Goal: Task Accomplishment & Management: Use online tool/utility

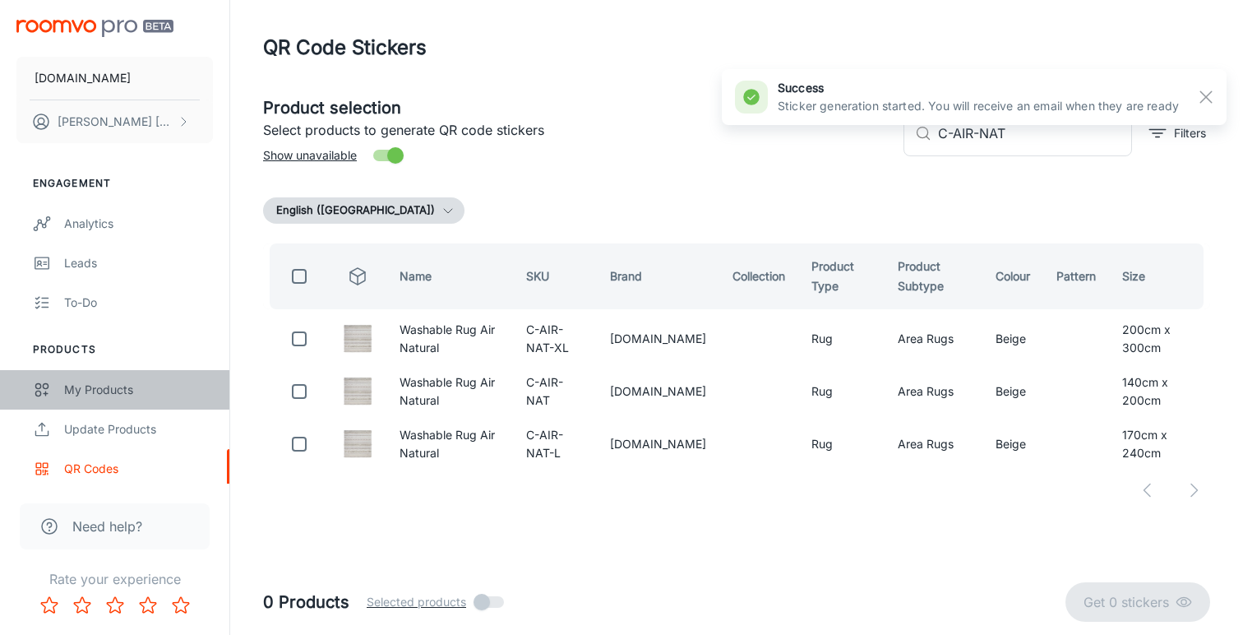
click at [112, 394] on div "My Products" at bounding box center [138, 390] width 149 height 18
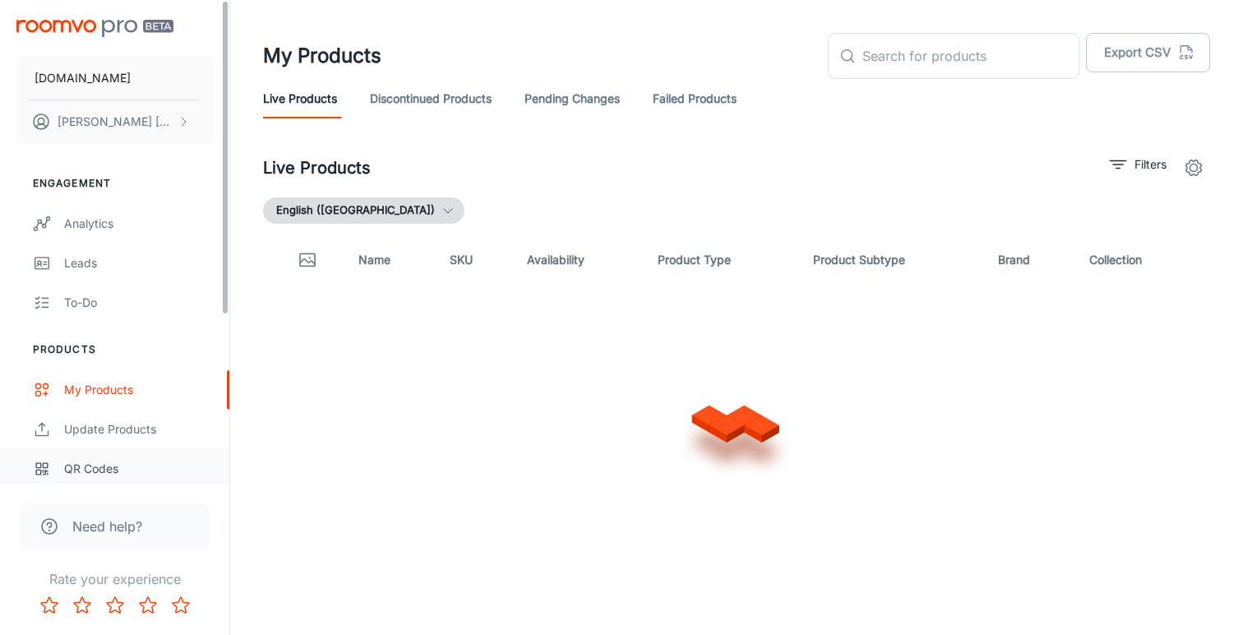
click at [85, 466] on div "QR Codes" at bounding box center [138, 469] width 149 height 18
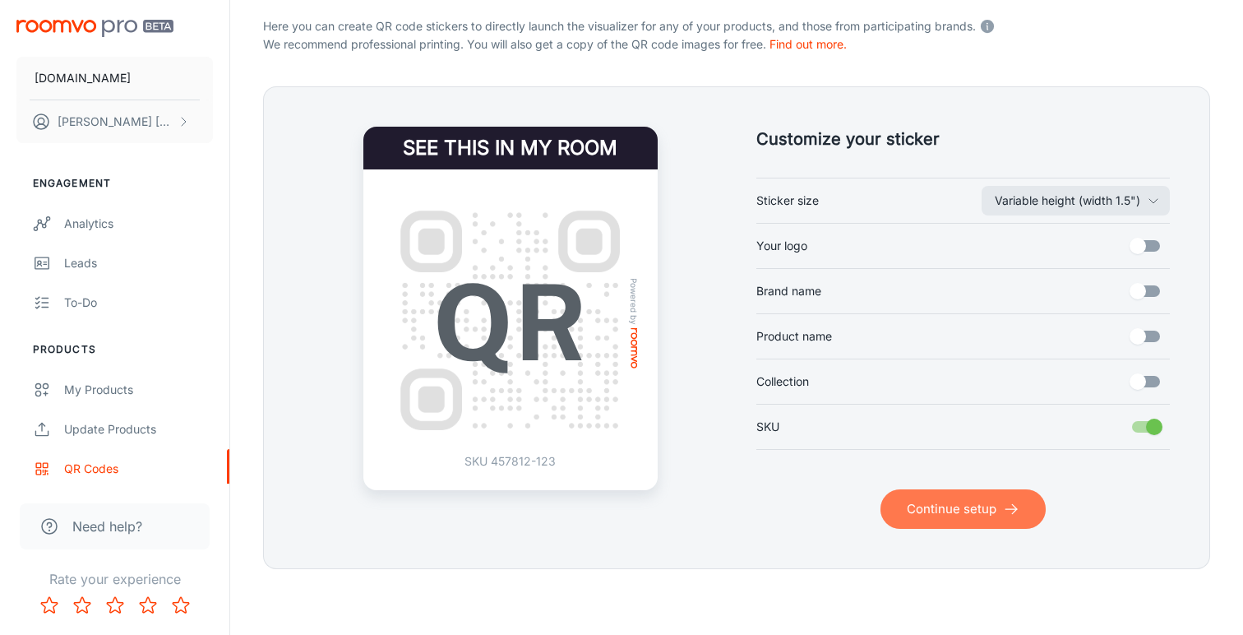
click at [945, 511] on button "Continue setup" at bounding box center [962, 508] width 165 height 39
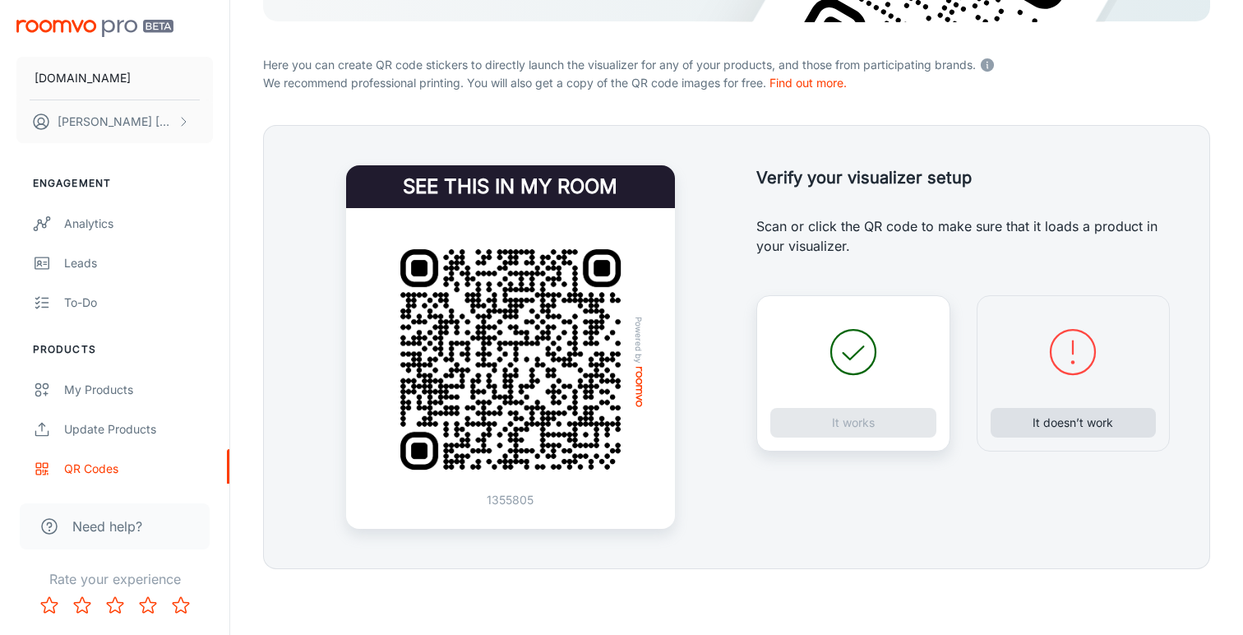
scroll to position [286, 0]
click at [1053, 422] on button "It doesn’t work" at bounding box center [1074, 423] width 166 height 30
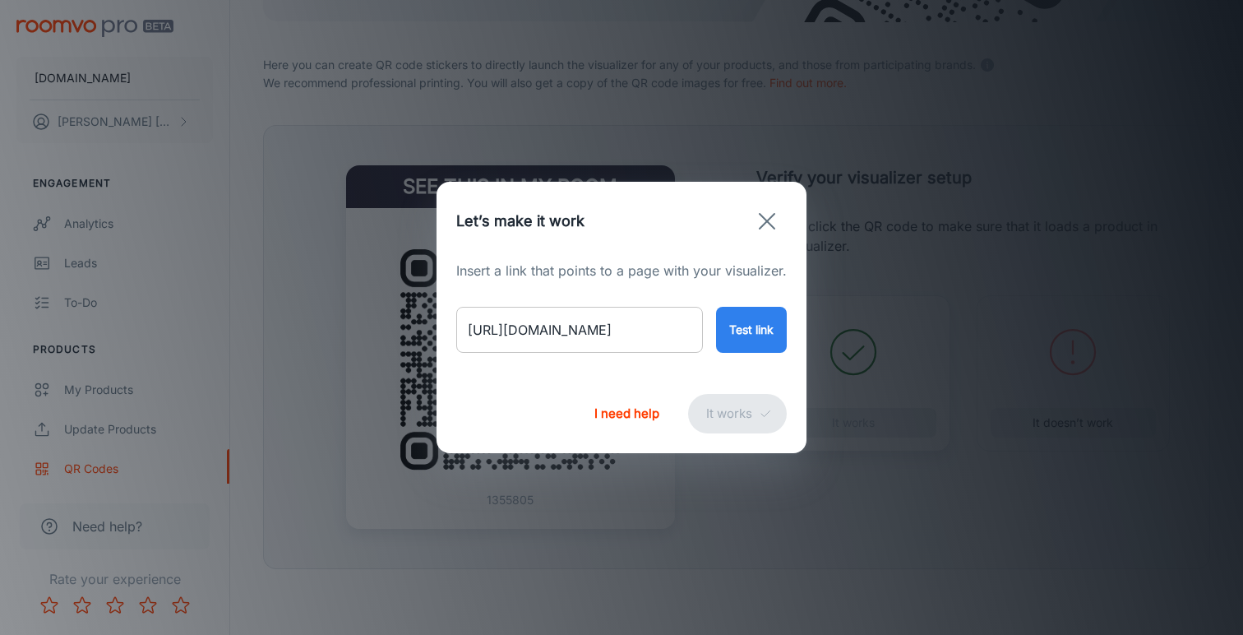
click at [602, 325] on input "[URL][DOMAIN_NAME]" at bounding box center [579, 330] width 247 height 46
paste input "ohko-honey-25806?variant=46706358976818"
type input "[URL][DOMAIN_NAME]"
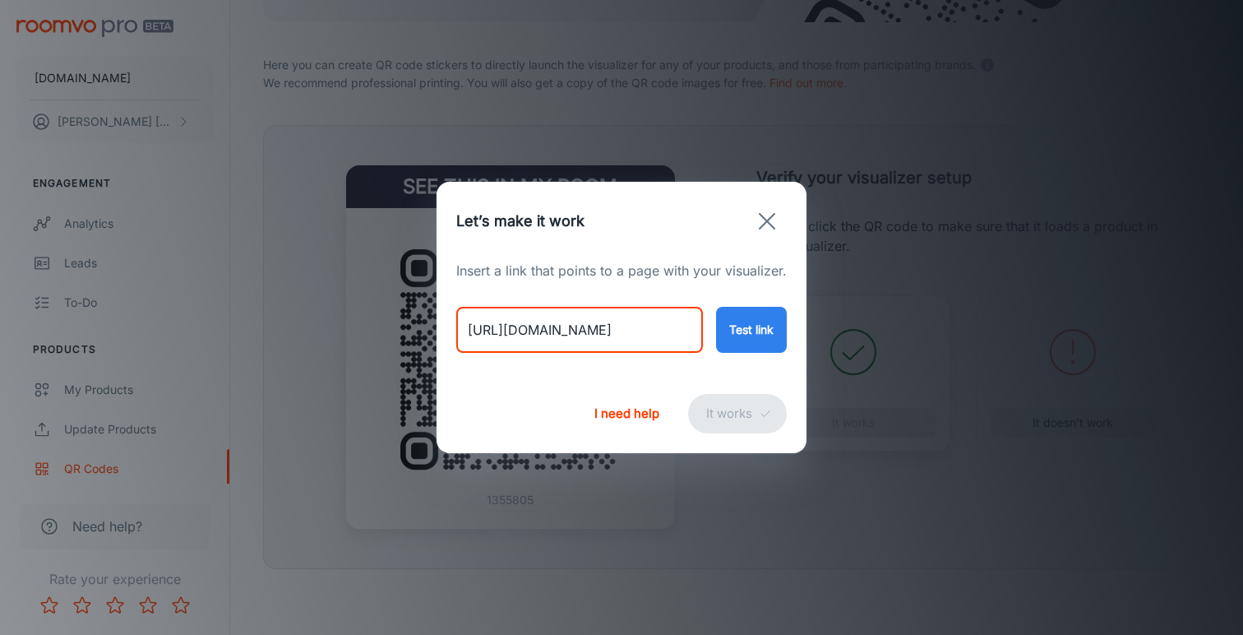
click at [742, 341] on button "Test link" at bounding box center [751, 330] width 71 height 46
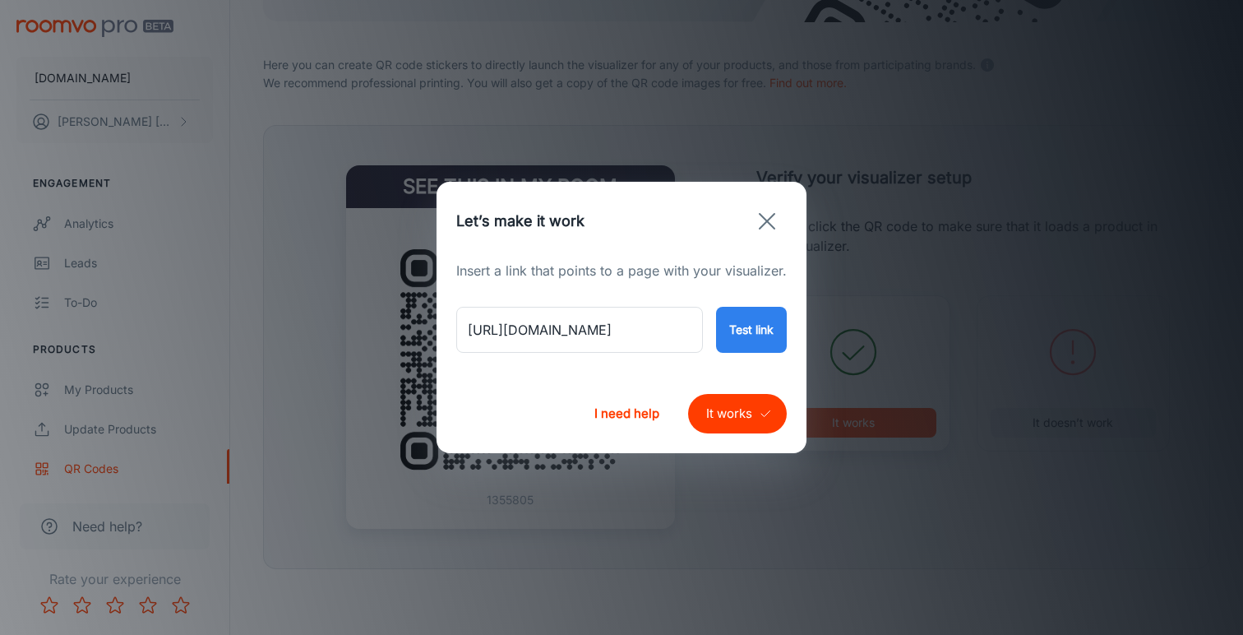
click at [723, 418] on button "It works" at bounding box center [737, 413] width 99 height 39
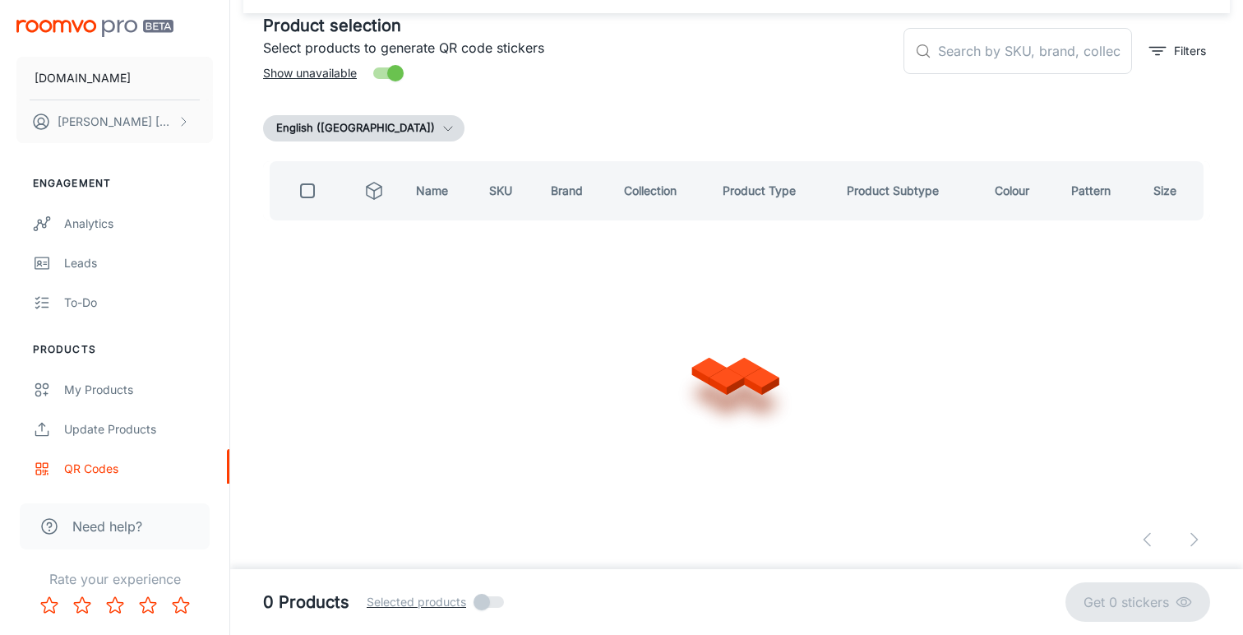
scroll to position [81, 0]
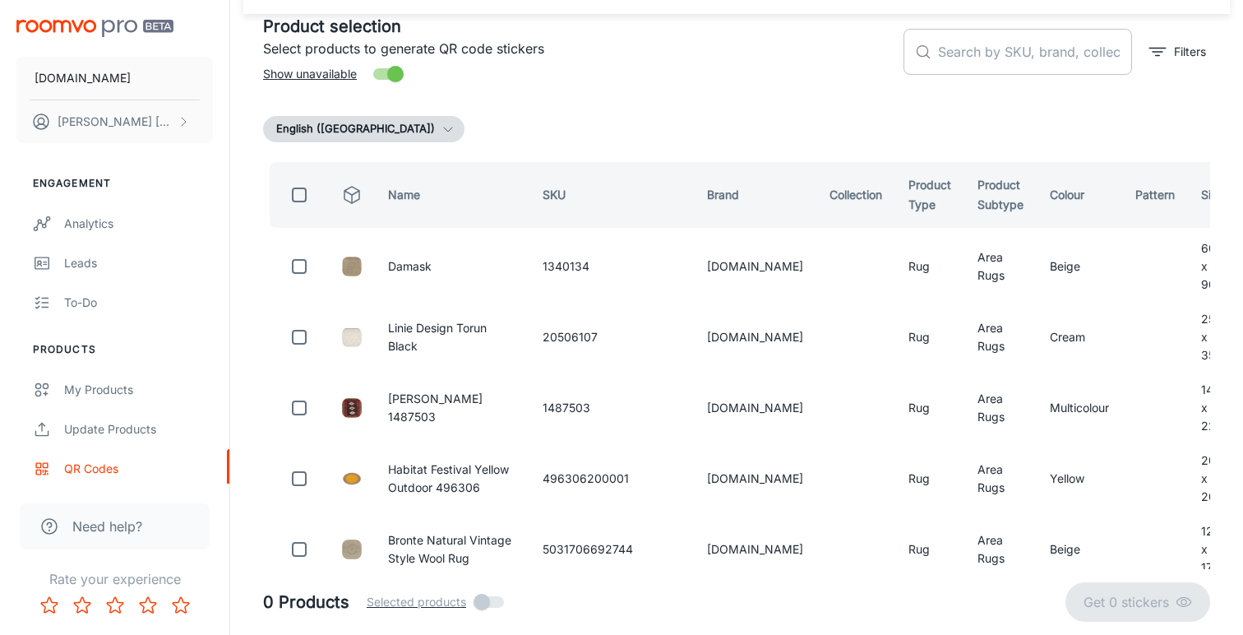
click at [967, 58] on input "text" at bounding box center [1035, 52] width 194 height 46
paste input "25806250350"
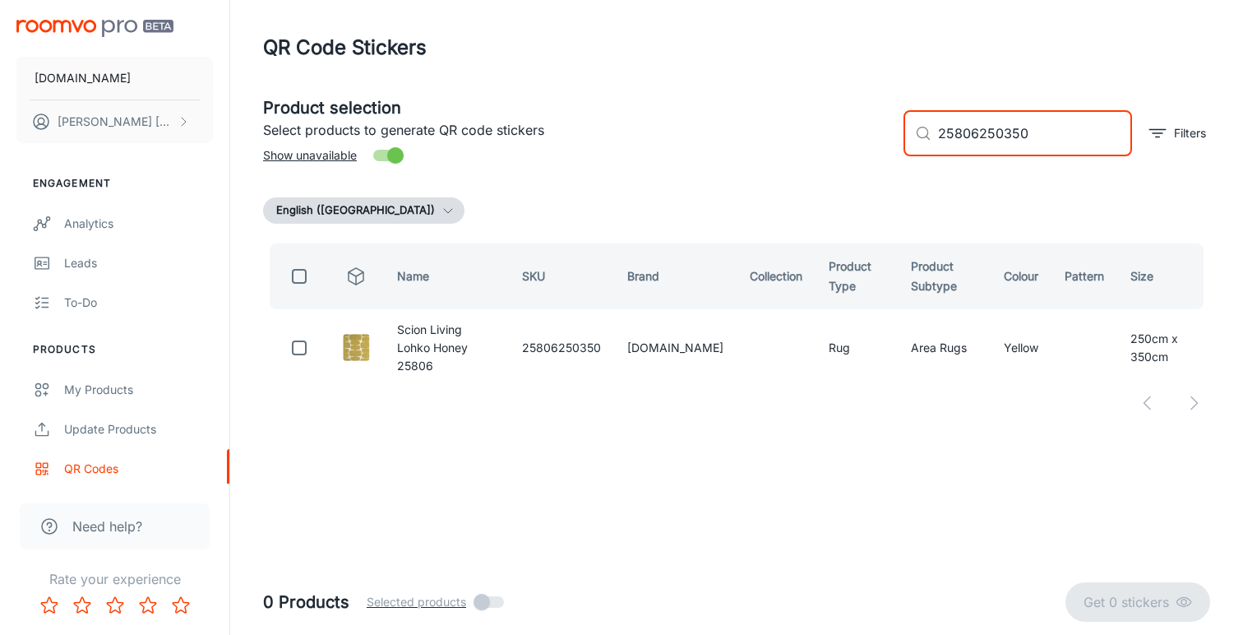
scroll to position [0, 0]
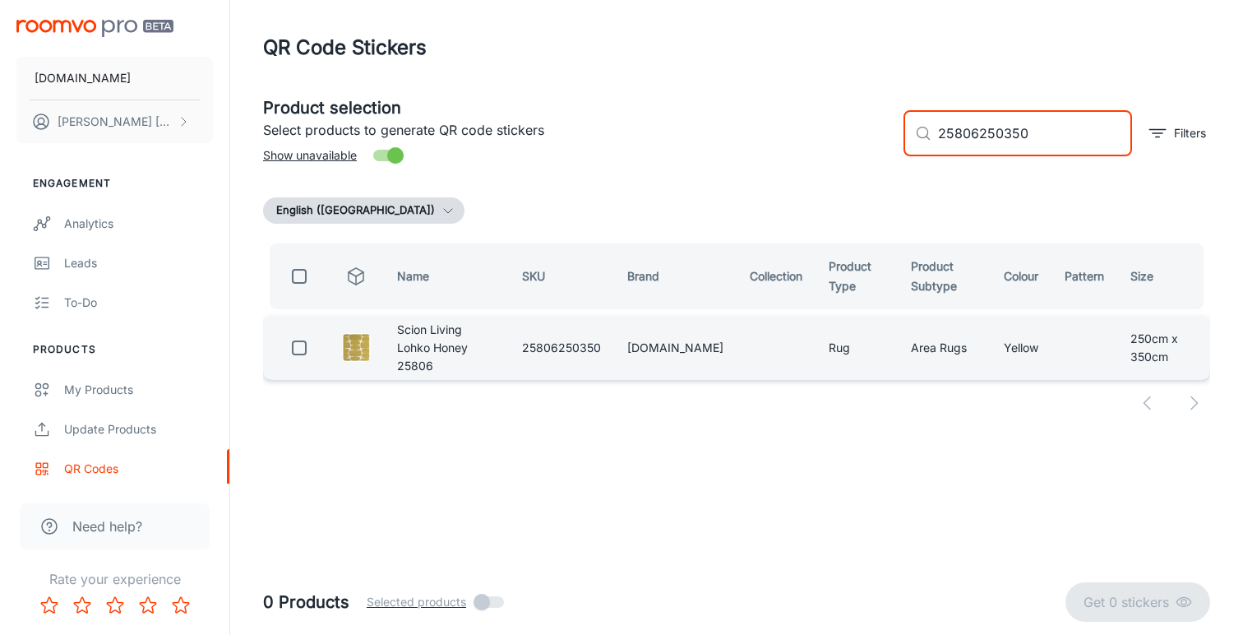
type input "25806250350"
click at [299, 347] on input "checkbox" at bounding box center [299, 347] width 33 height 33
checkbox input "true"
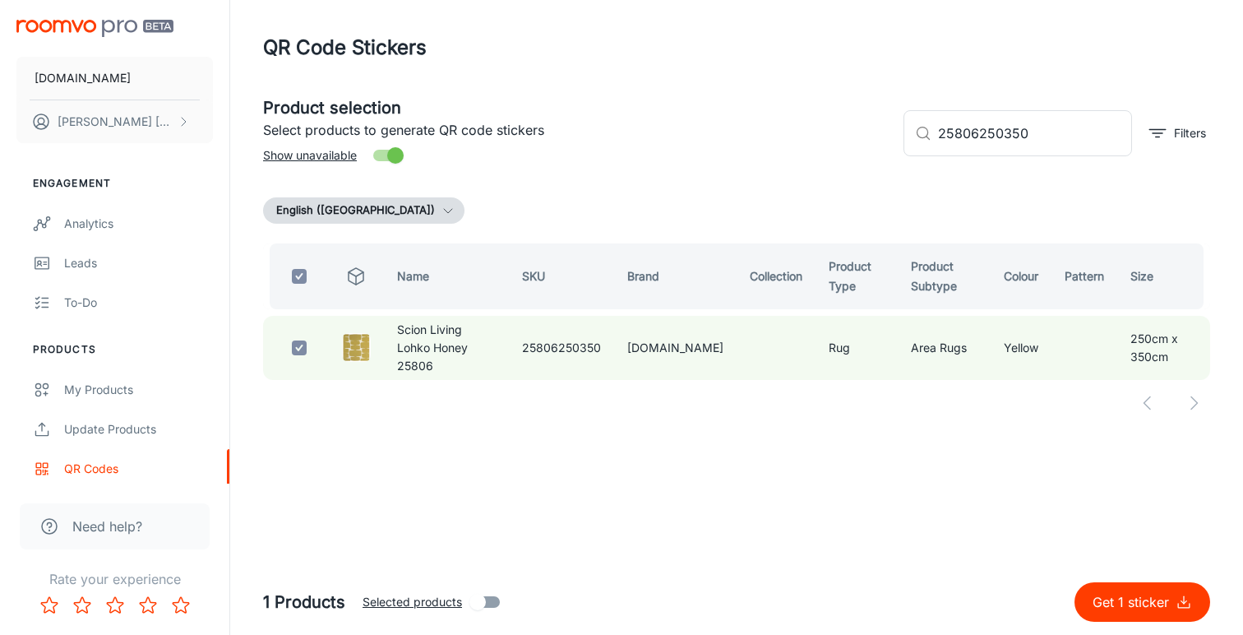
click at [1120, 591] on button "Get 1 sticker" at bounding box center [1142, 601] width 136 height 39
checkbox input "false"
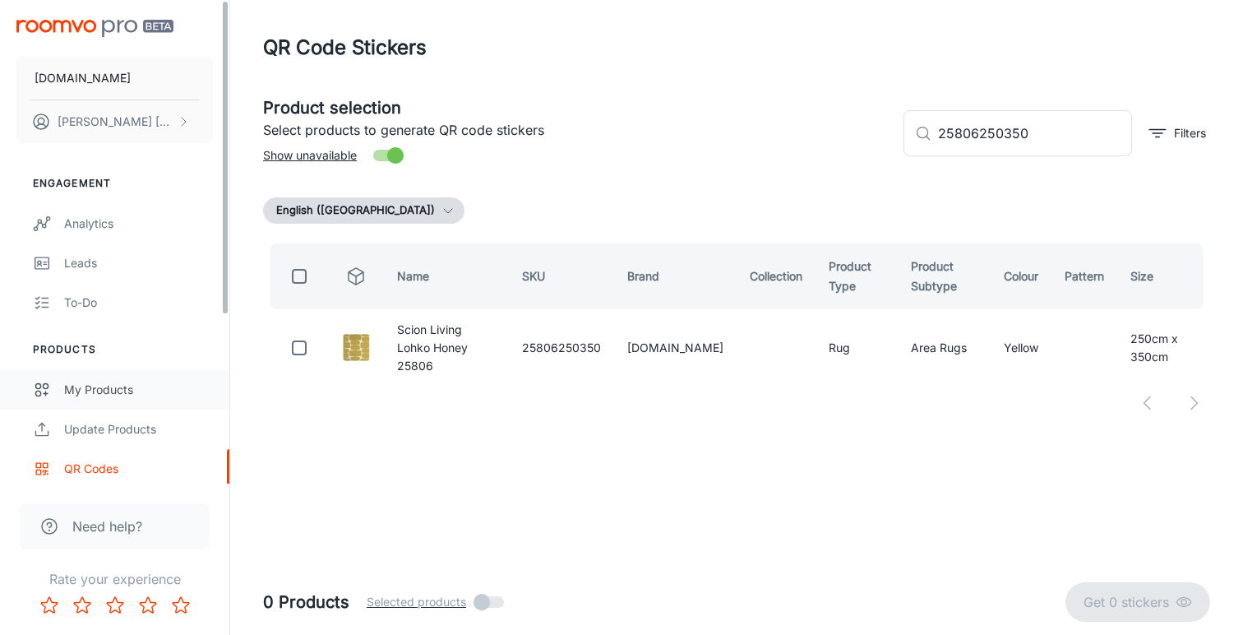
click at [113, 390] on div "My Products" at bounding box center [138, 390] width 149 height 18
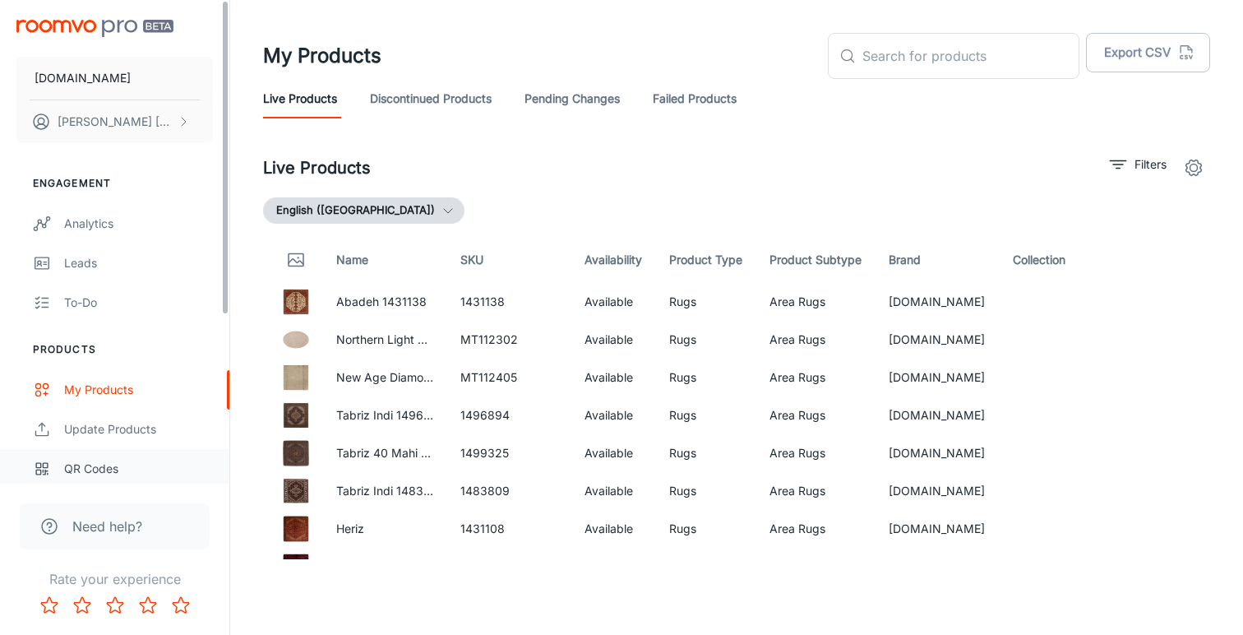
click at [115, 467] on div "QR Codes" at bounding box center [138, 469] width 149 height 18
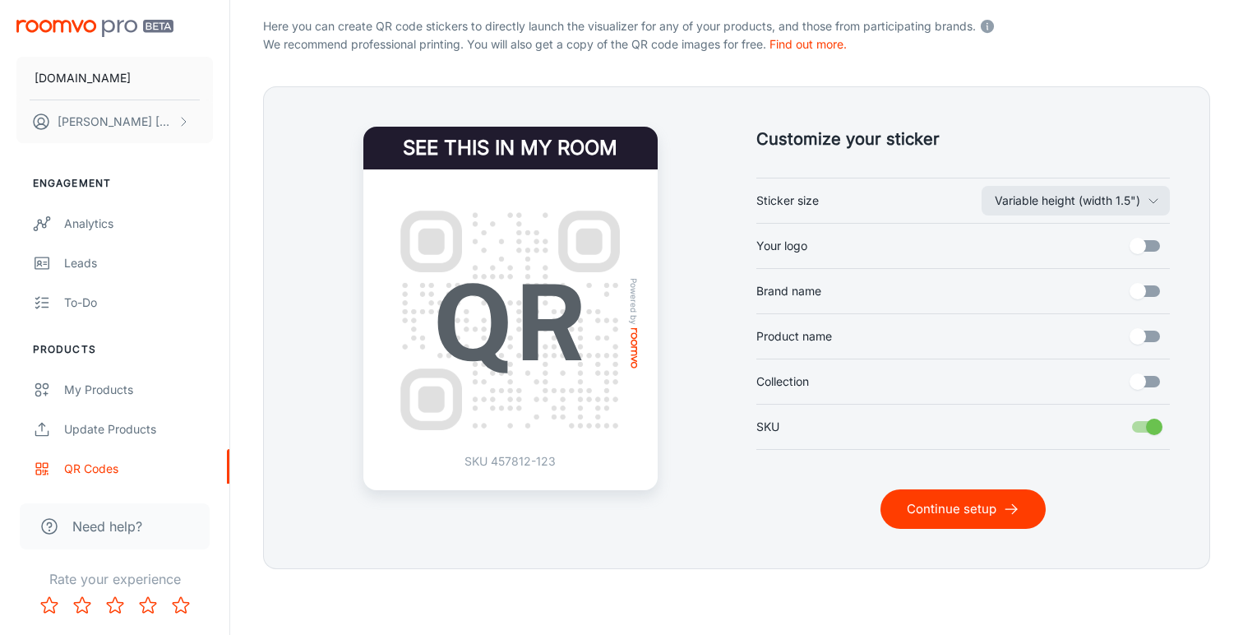
click at [948, 515] on button "Continue setup" at bounding box center [962, 508] width 165 height 39
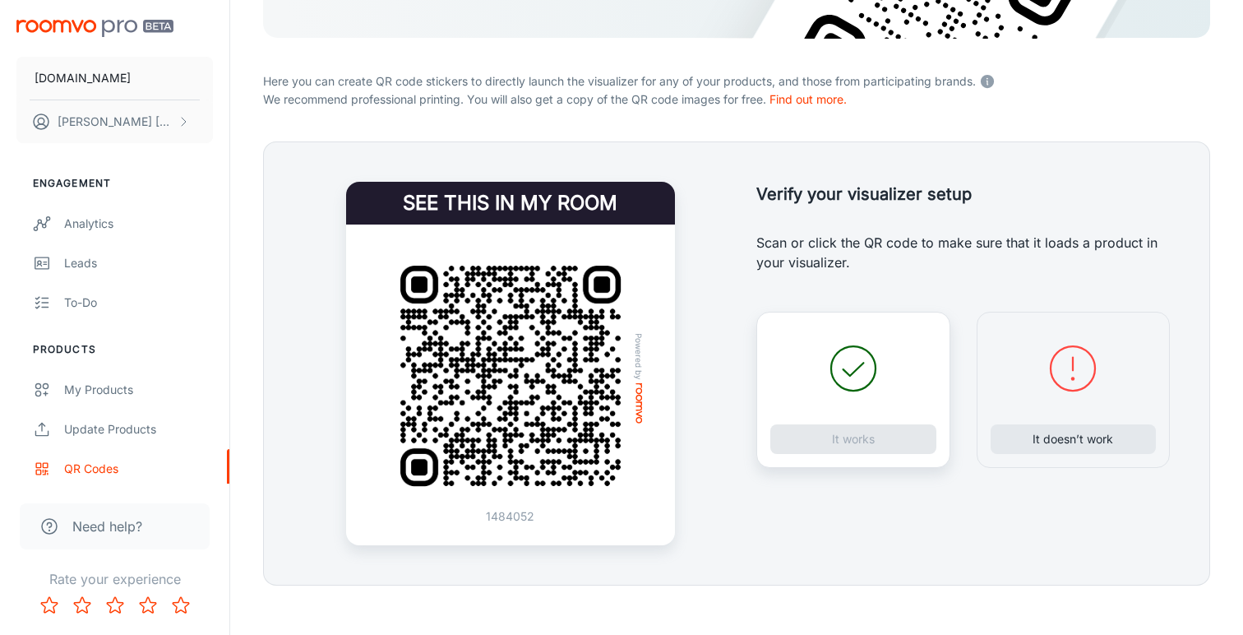
scroll to position [278, 0]
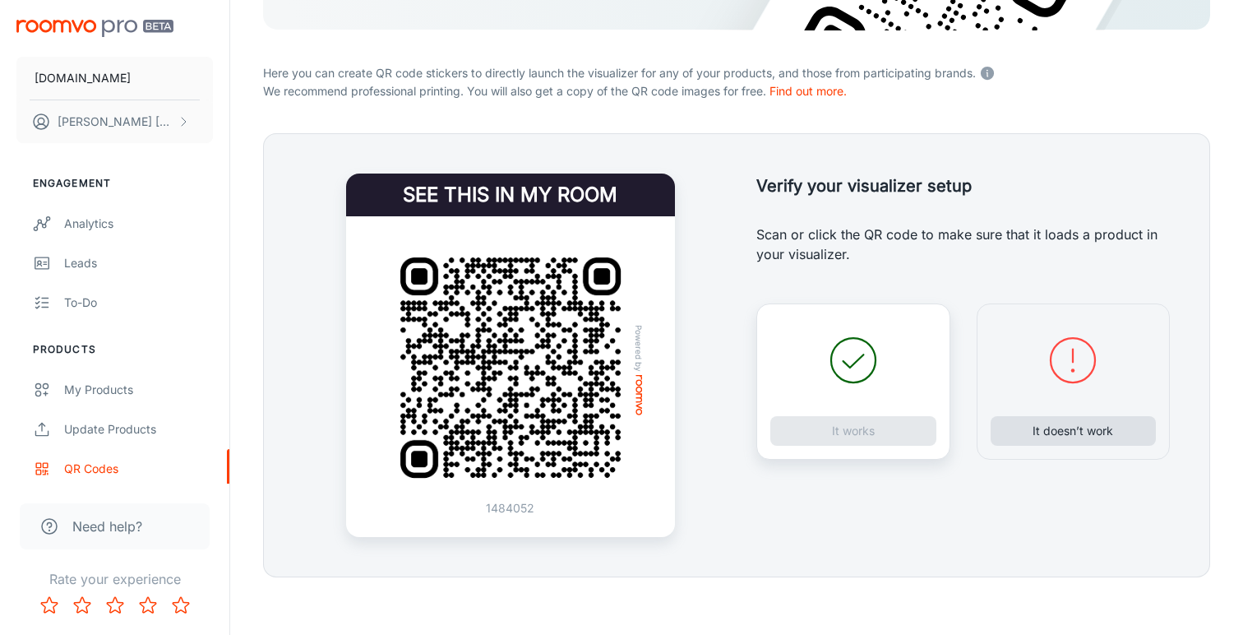
click at [1044, 439] on button "It doesn’t work" at bounding box center [1074, 431] width 166 height 30
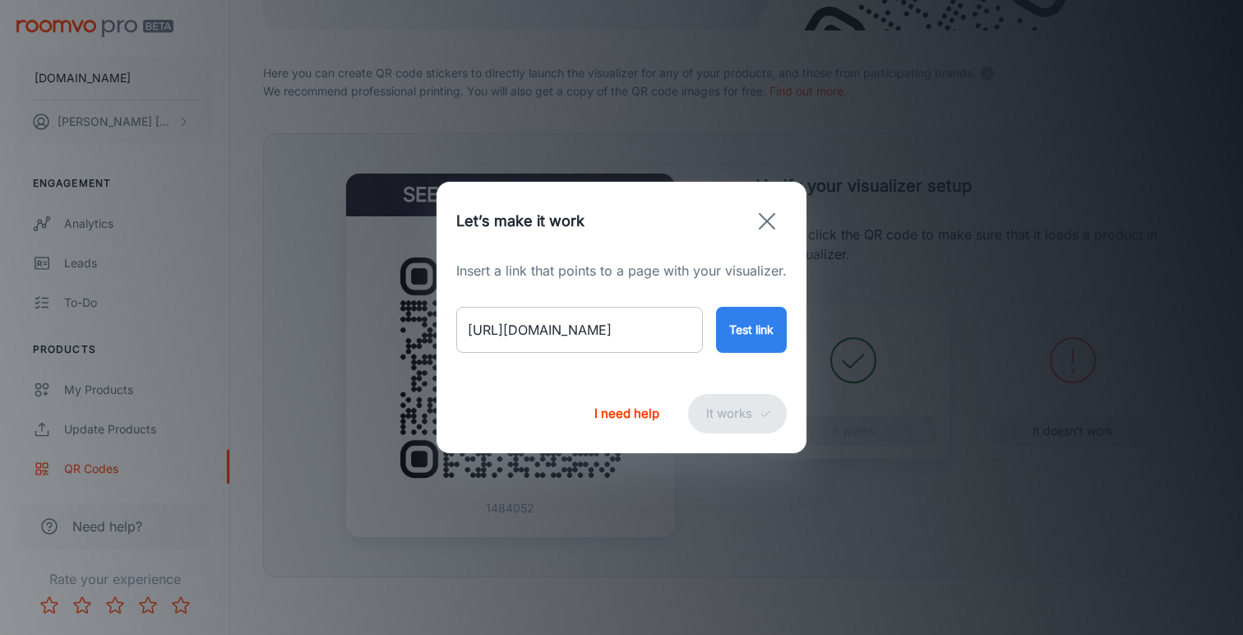
click at [639, 330] on input "[URL][DOMAIN_NAME]" at bounding box center [579, 330] width 247 height 46
paste input "reef-curve-forest-rug-rf30?variant=47487899762994"
type input "[URL][DOMAIN_NAME]"
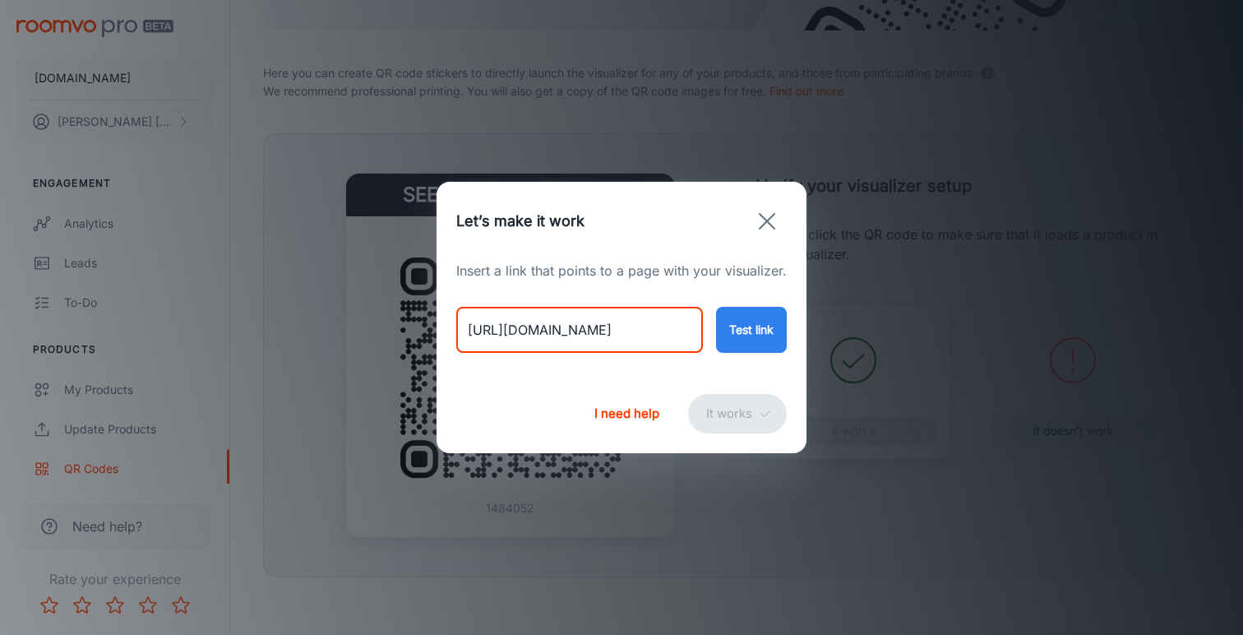
click at [743, 326] on button "Test link" at bounding box center [751, 330] width 71 height 46
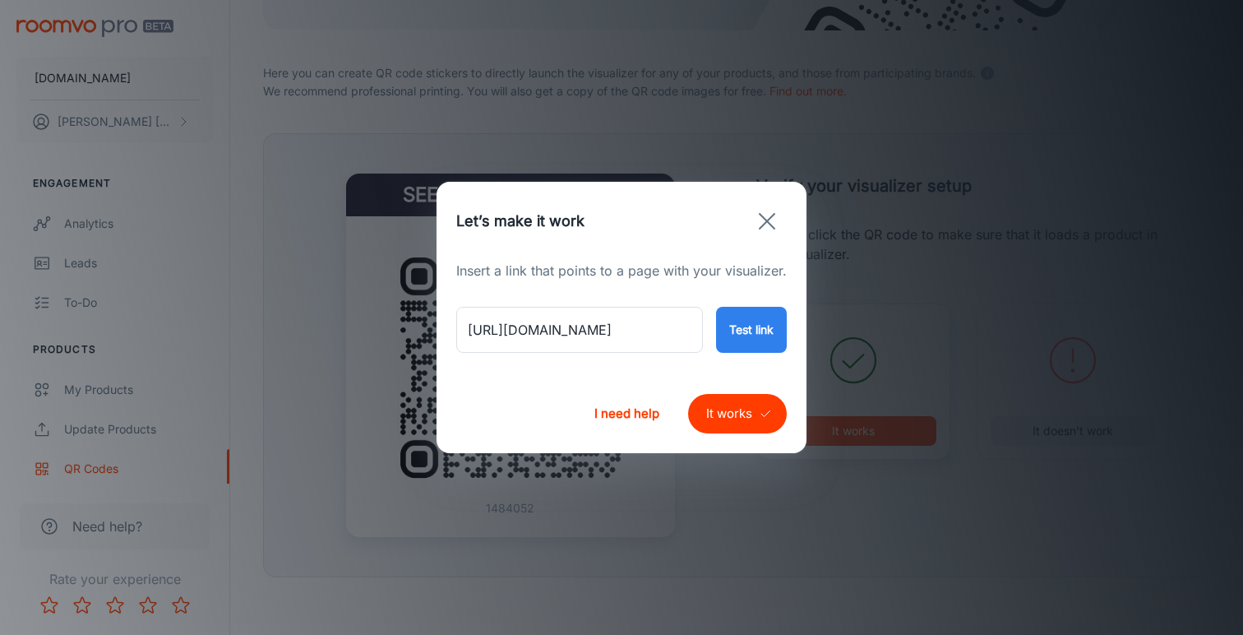
click at [759, 426] on button "It works" at bounding box center [737, 413] width 99 height 39
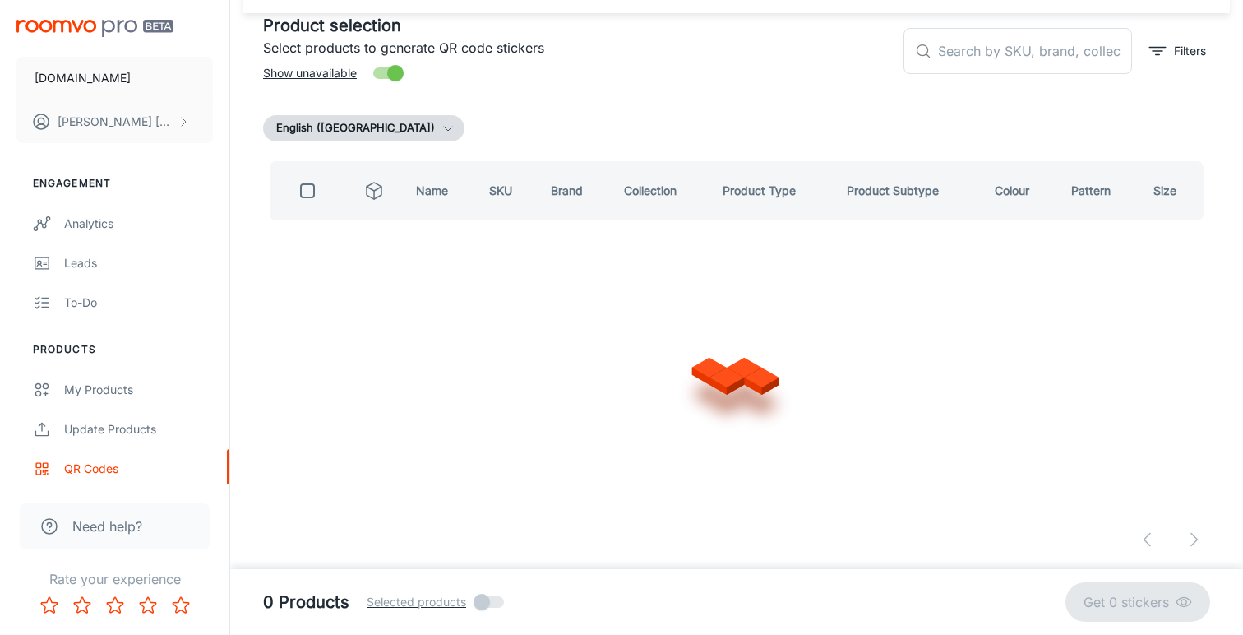
scroll to position [81, 0]
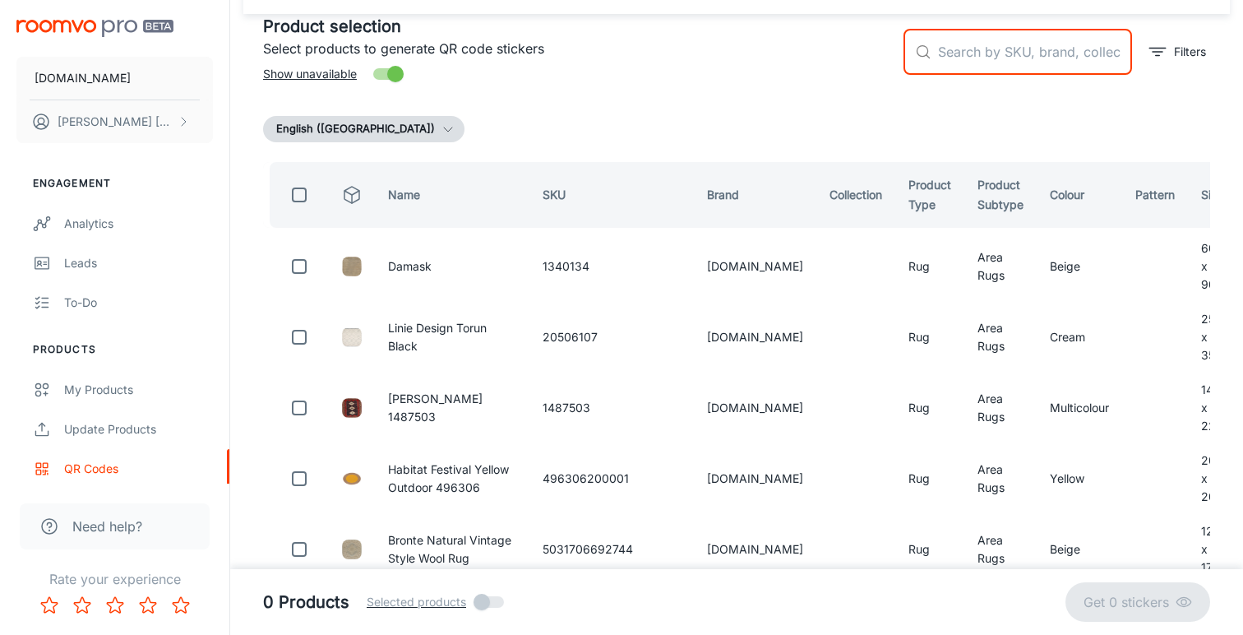
click at [1003, 62] on input "text" at bounding box center [1035, 52] width 194 height 46
paste input "5031706776376"
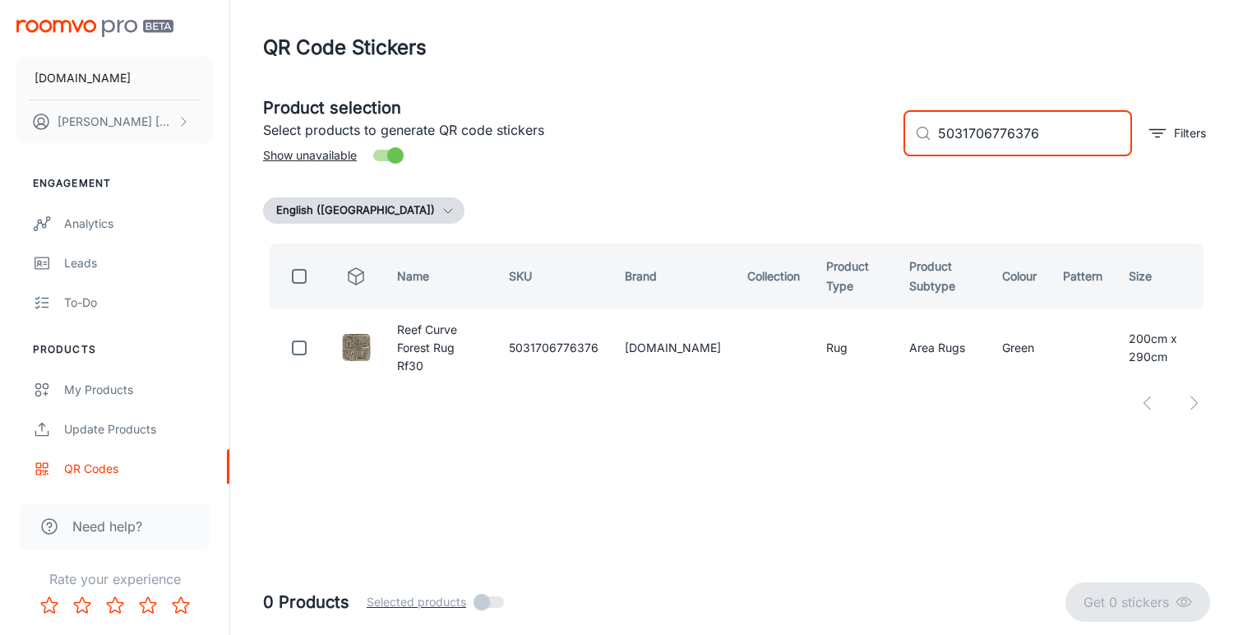
scroll to position [0, 0]
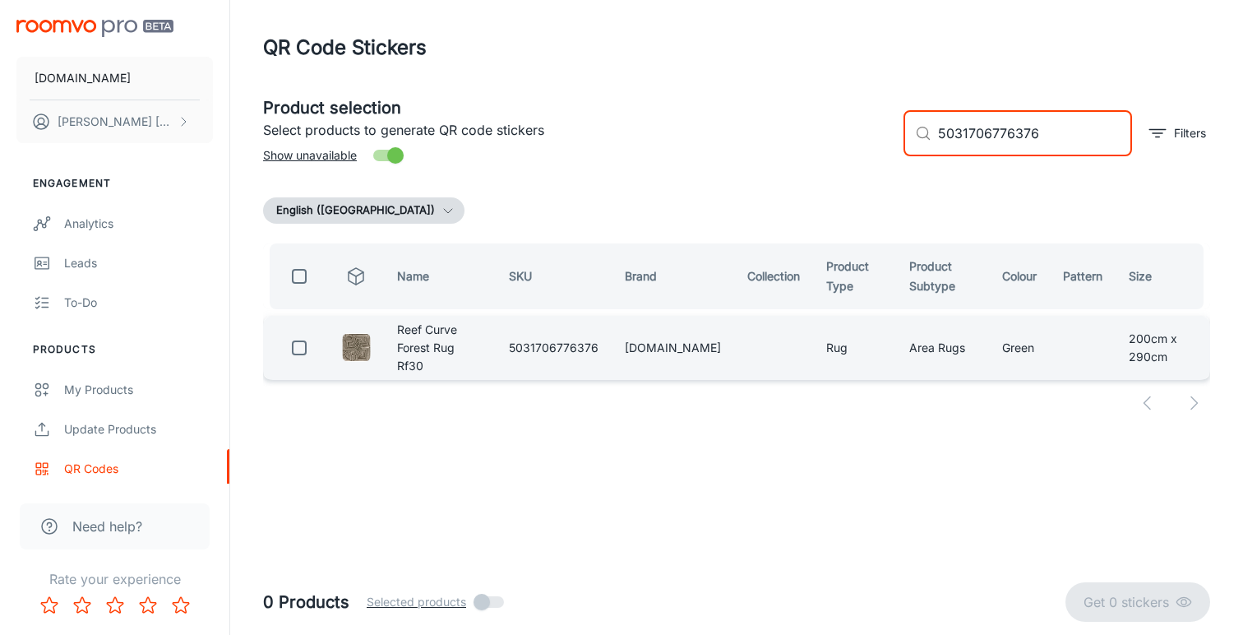
type input "5031706776376"
click at [303, 348] on input "checkbox" at bounding box center [299, 347] width 33 height 33
checkbox input "true"
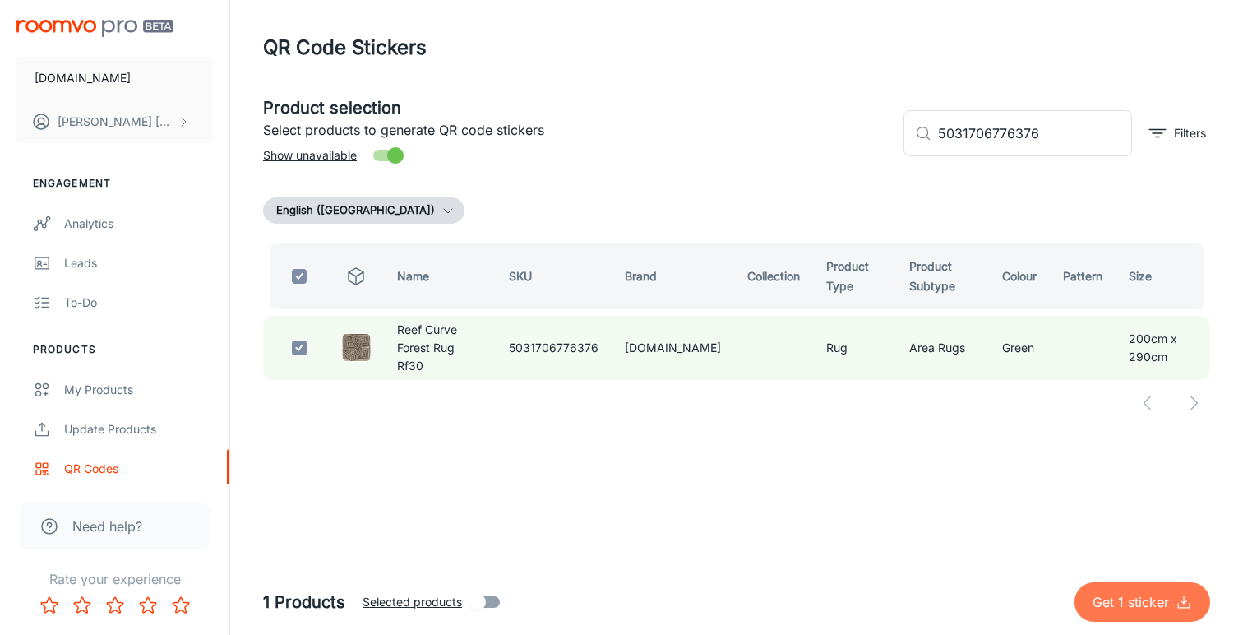
click at [1114, 603] on p "Get 1 sticker" at bounding box center [1134, 602] width 83 height 20
checkbox input "false"
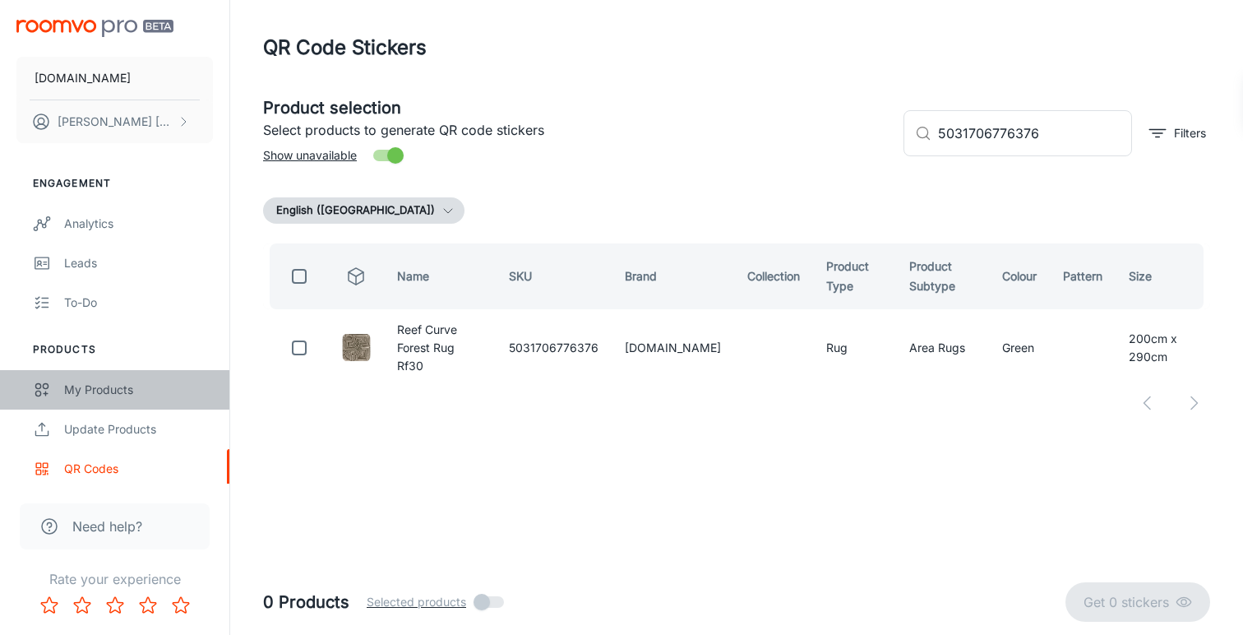
click at [116, 385] on div "My Products" at bounding box center [138, 390] width 149 height 18
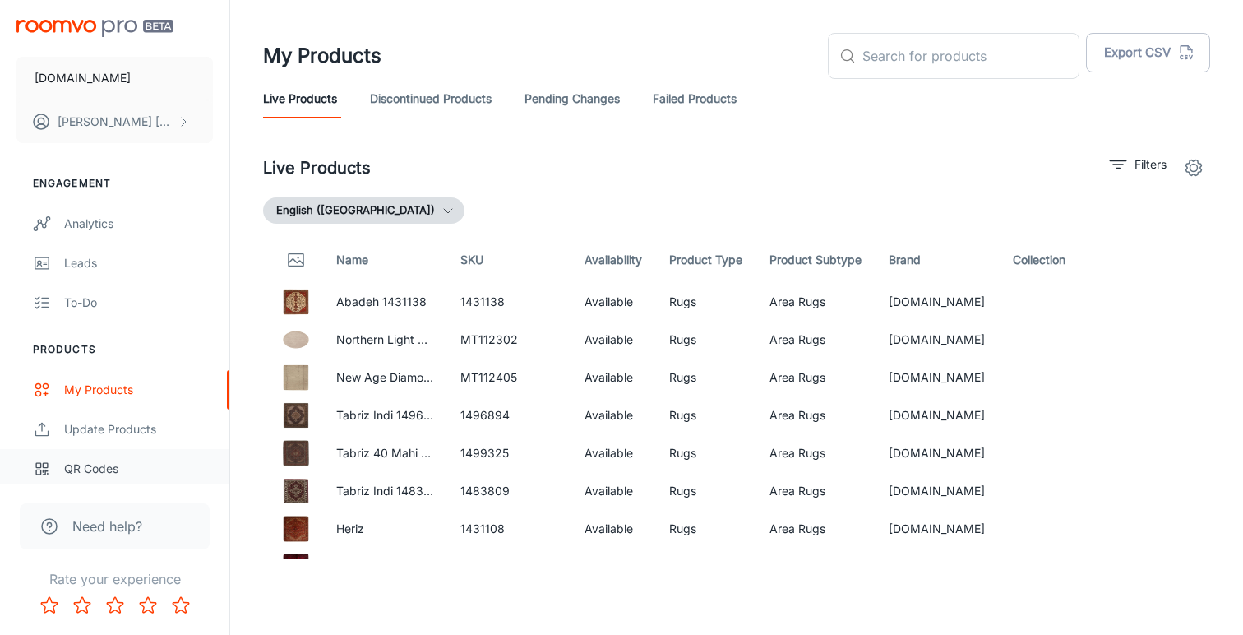
click at [94, 465] on div "QR Codes" at bounding box center [138, 469] width 149 height 18
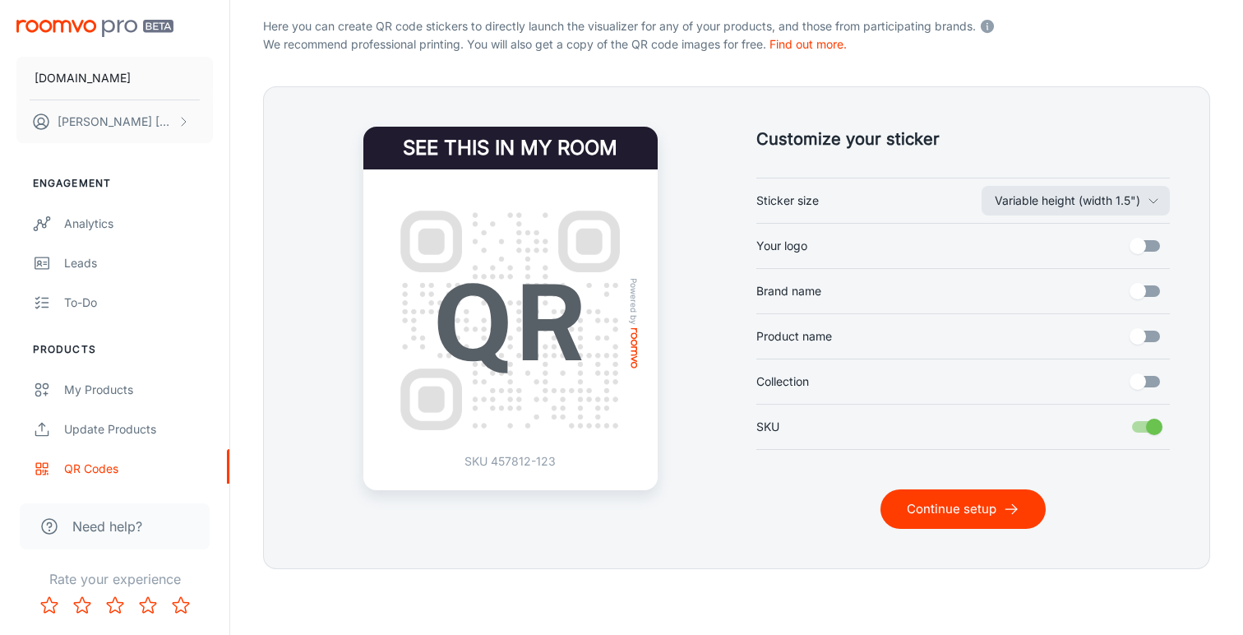
click at [939, 504] on button "Continue setup" at bounding box center [962, 508] width 165 height 39
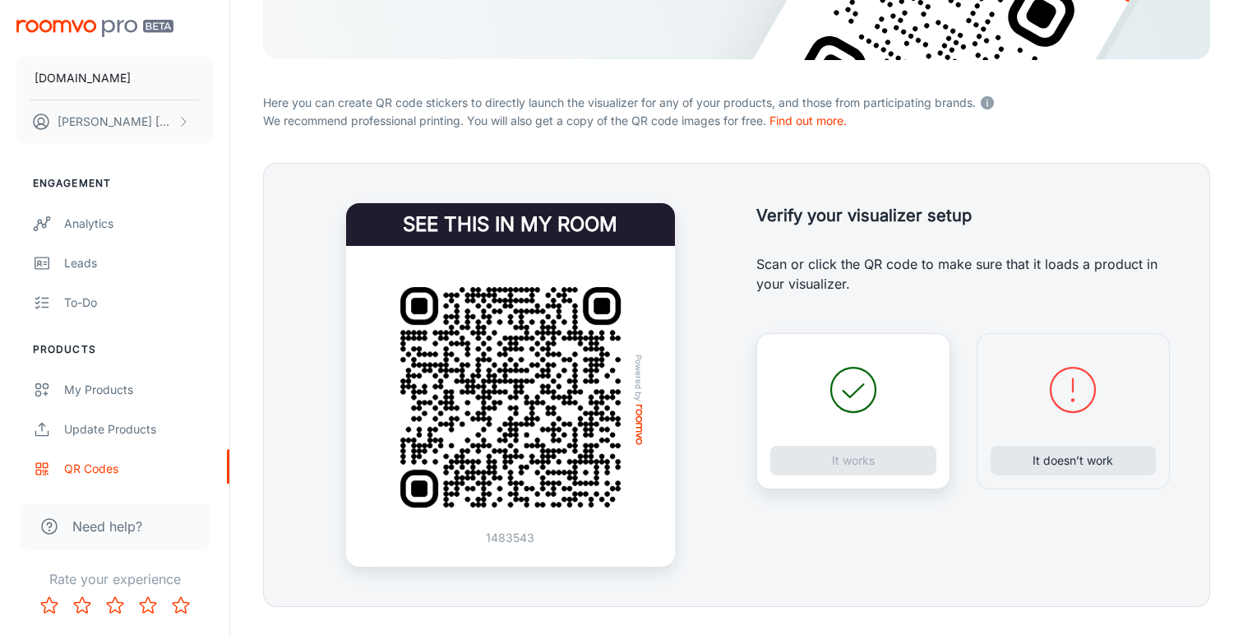
scroll to position [269, 0]
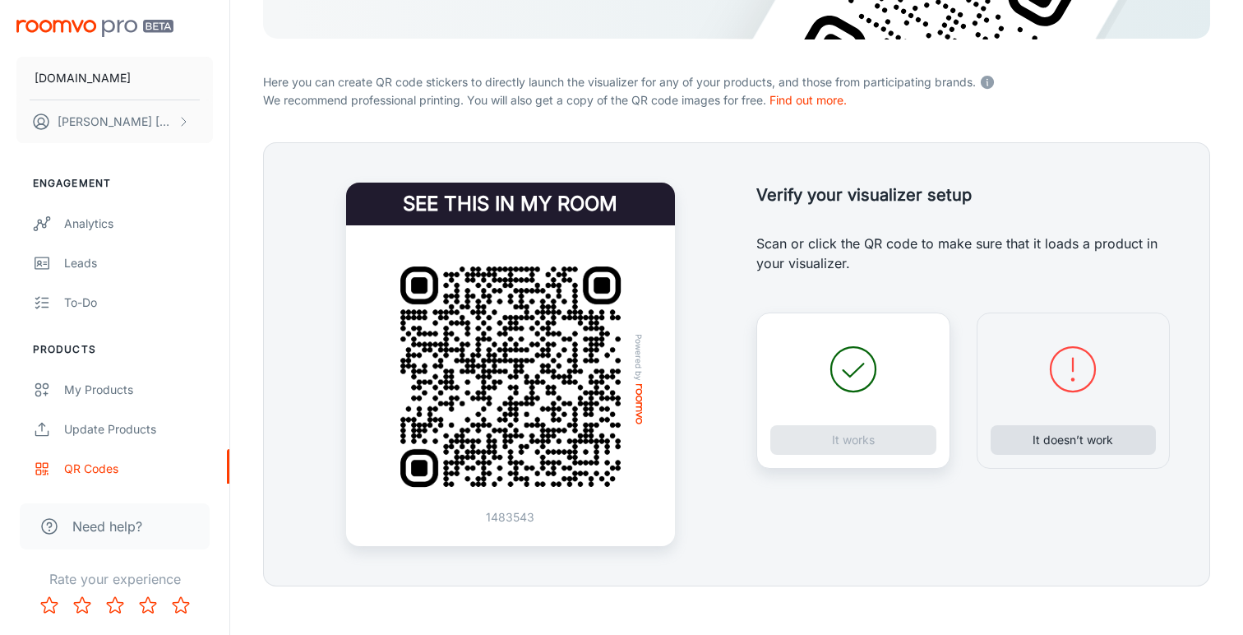
click at [1044, 441] on button "It doesn’t work" at bounding box center [1074, 440] width 166 height 30
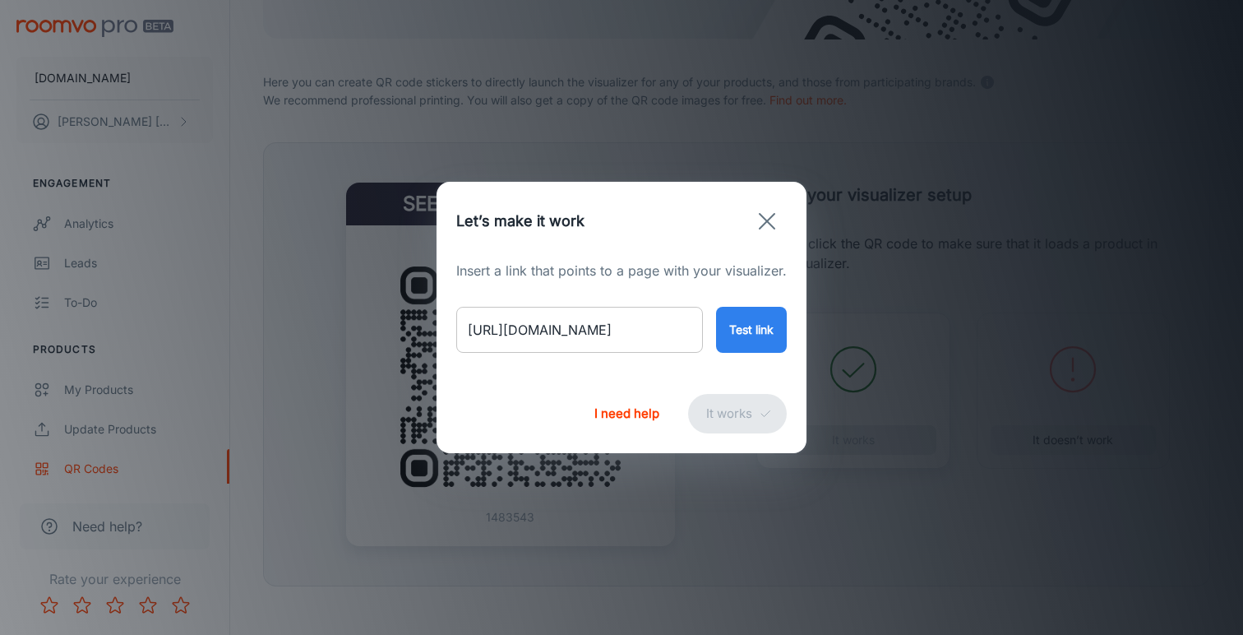
click at [640, 333] on input "[URL][DOMAIN_NAME]" at bounding box center [579, 330] width 247 height 46
paste input "folia-grey-38305?variant=46706180915506"
type input "[URL][DOMAIN_NAME]"
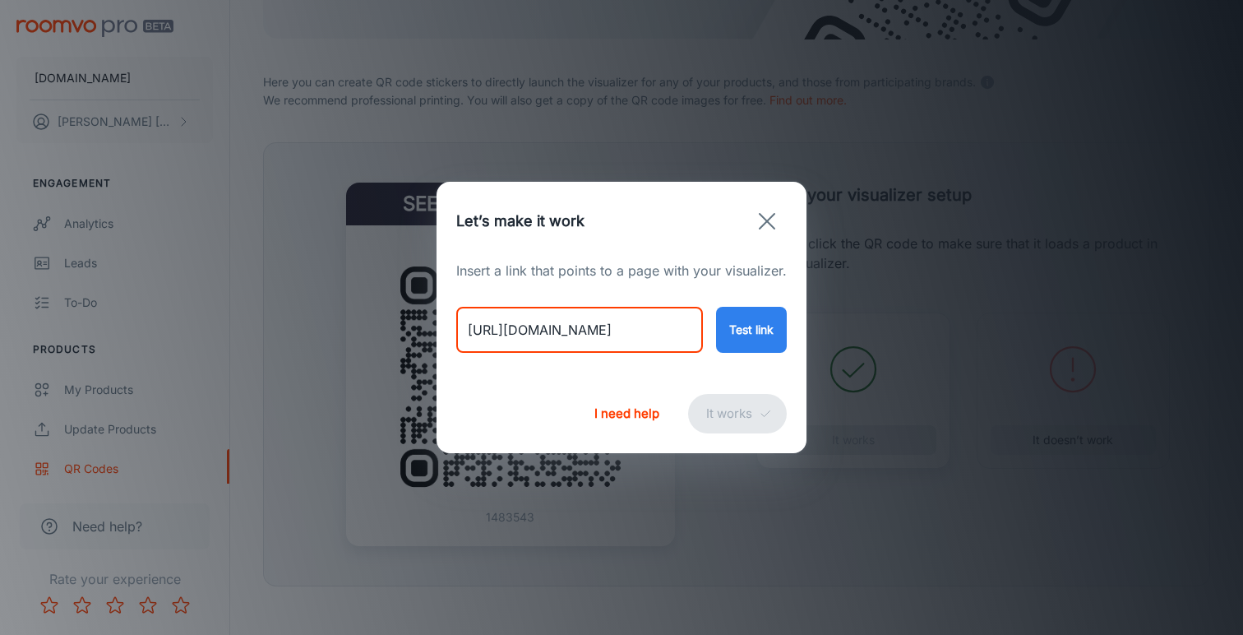
click at [766, 335] on button "Test link" at bounding box center [751, 330] width 71 height 46
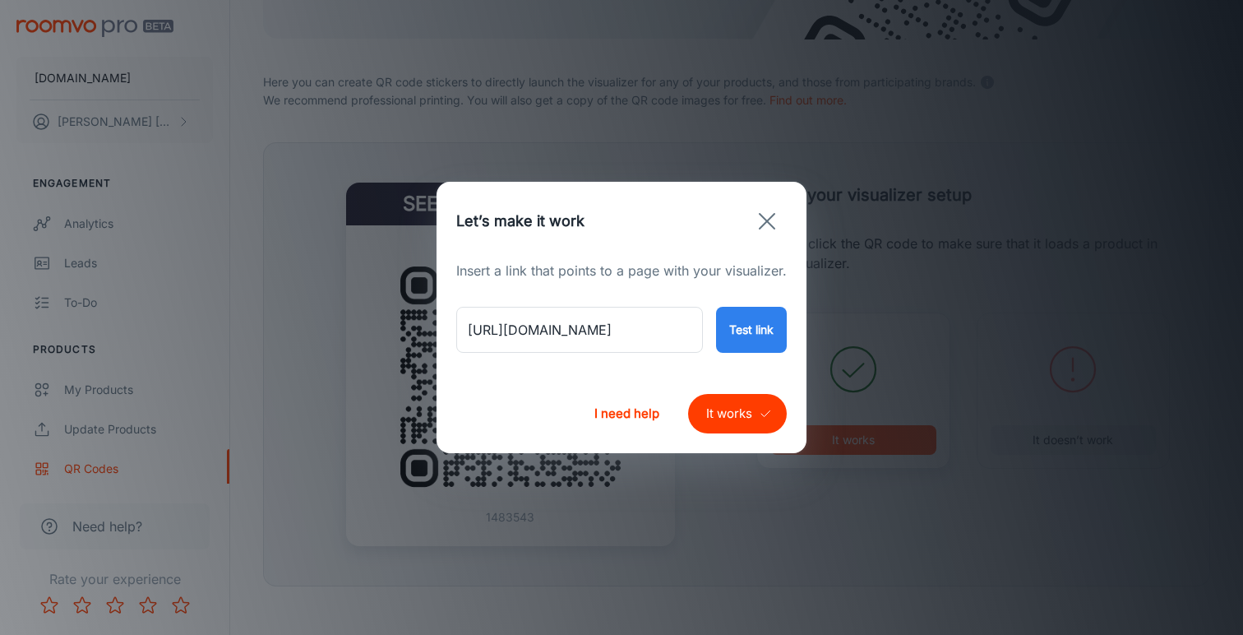
click at [725, 416] on button "It works" at bounding box center [737, 413] width 99 height 39
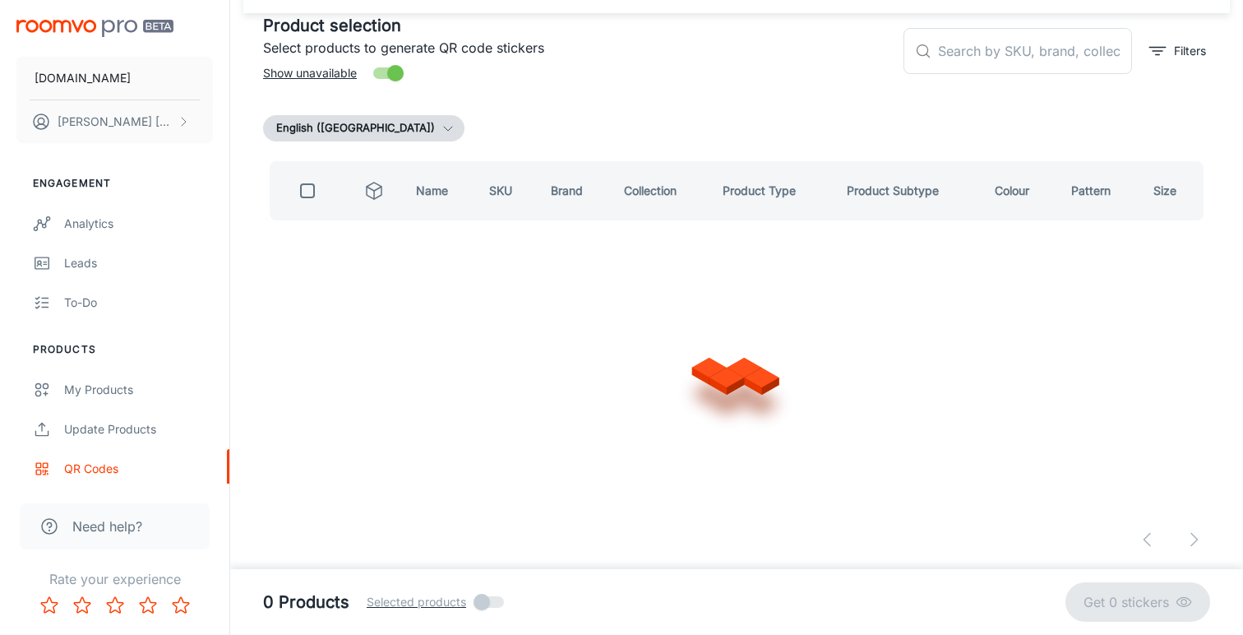
scroll to position [81, 0]
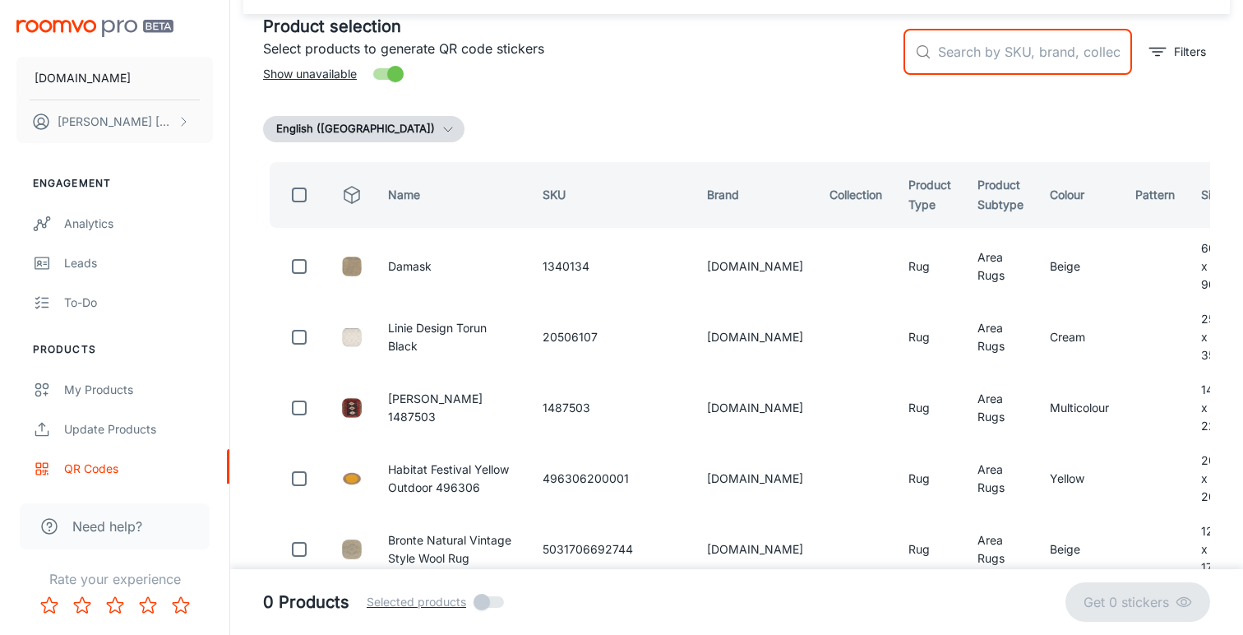
click at [970, 54] on input "text" at bounding box center [1035, 52] width 194 height 46
paste input "38305250350"
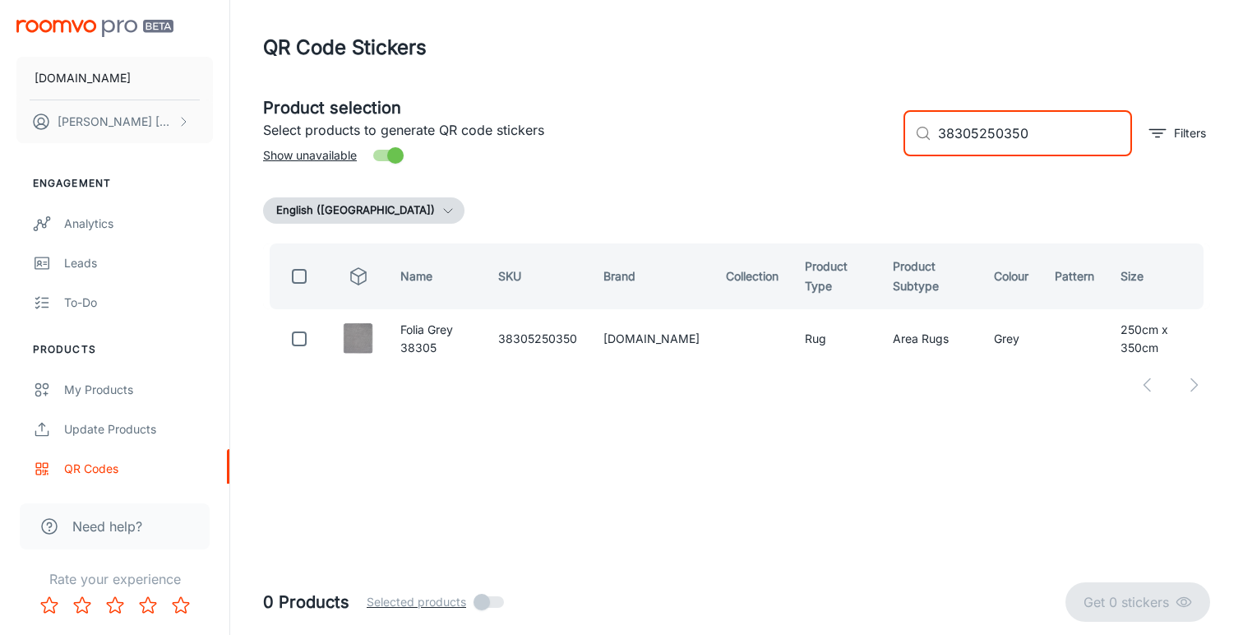
scroll to position [0, 0]
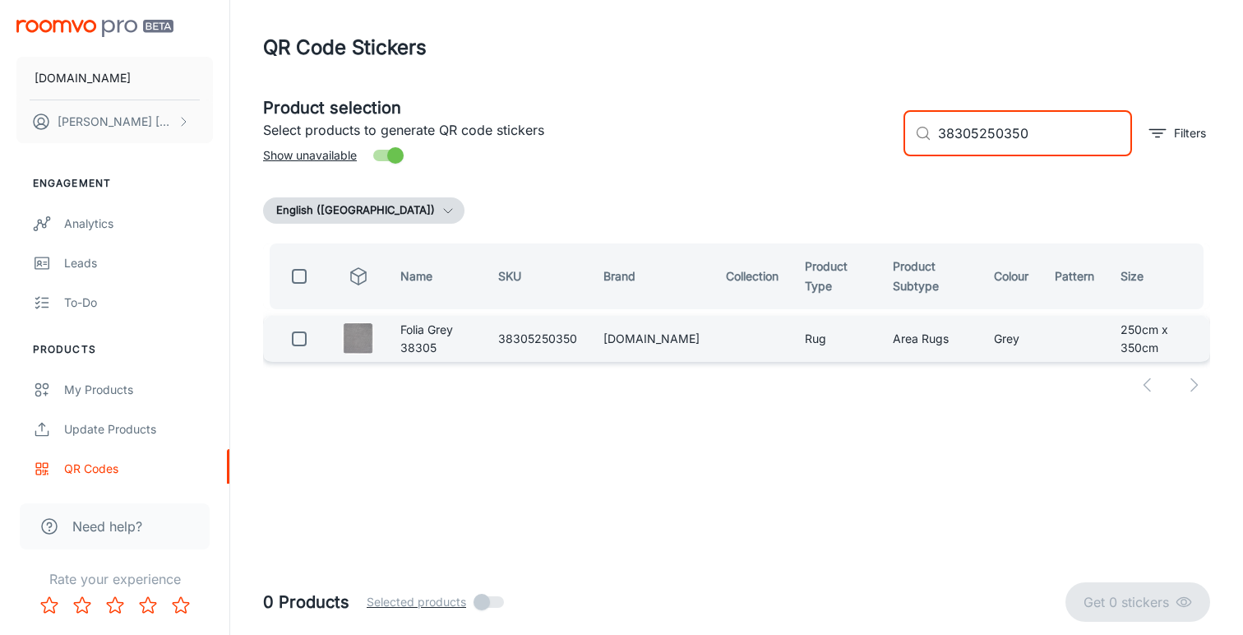
type input "38305250350"
click at [301, 337] on input "checkbox" at bounding box center [299, 338] width 33 height 33
checkbox input "true"
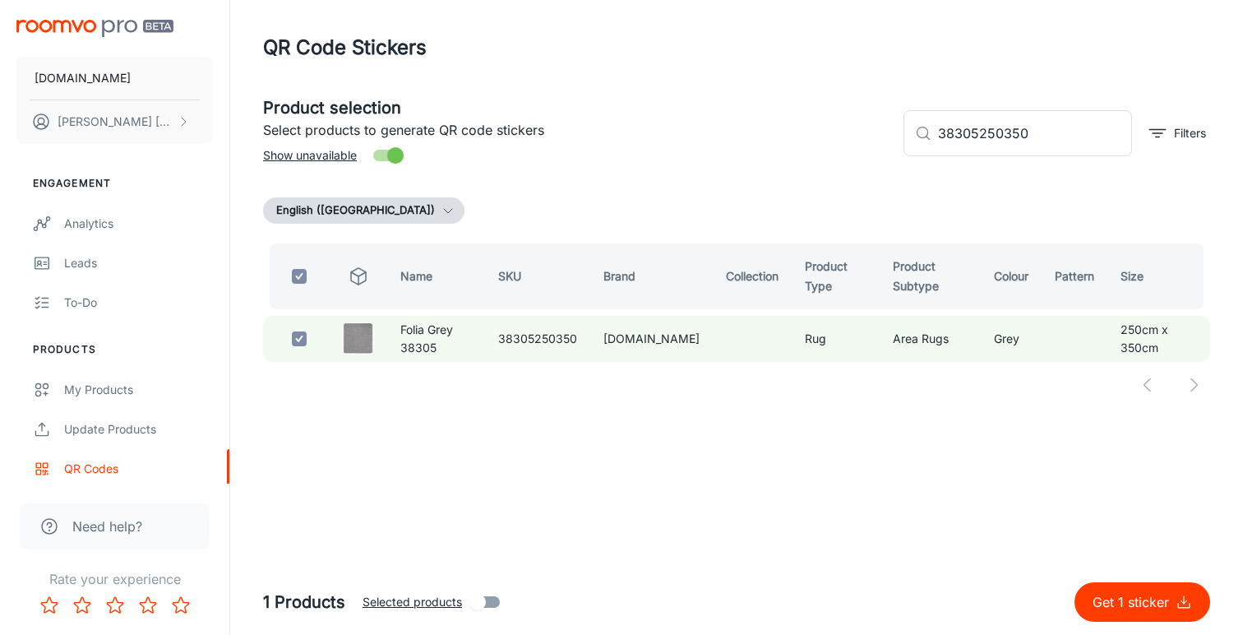
click at [1139, 603] on p "Get 1 sticker" at bounding box center [1134, 602] width 83 height 20
checkbox input "false"
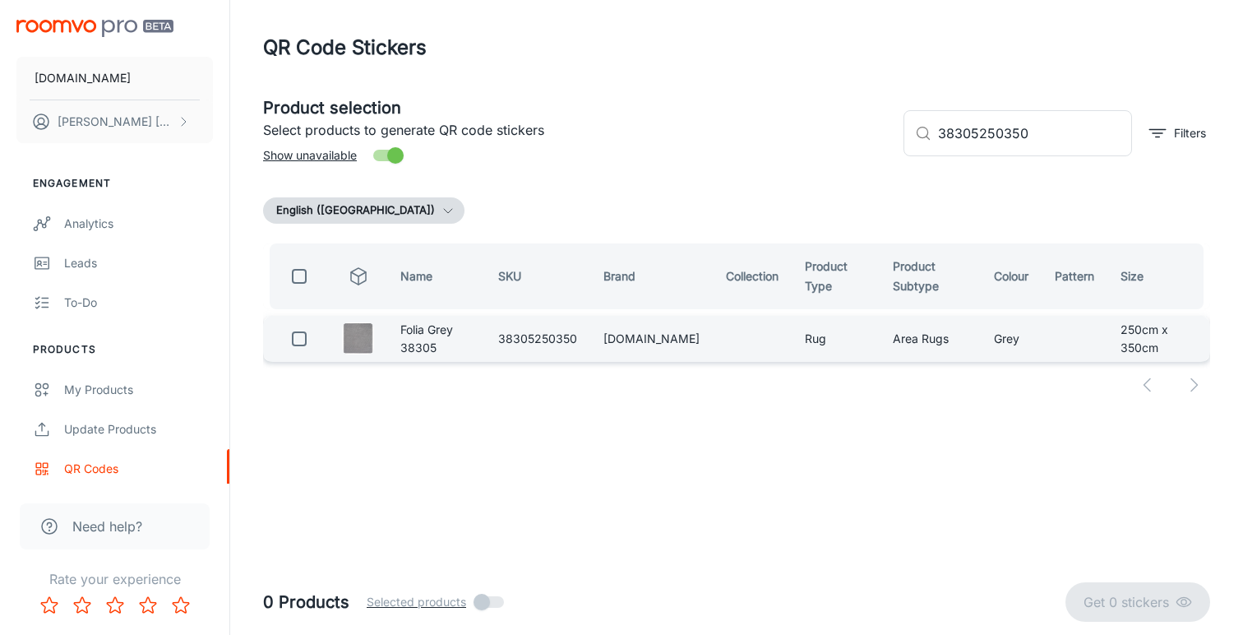
click at [296, 335] on input "checkbox" at bounding box center [299, 338] width 33 height 33
checkbox input "true"
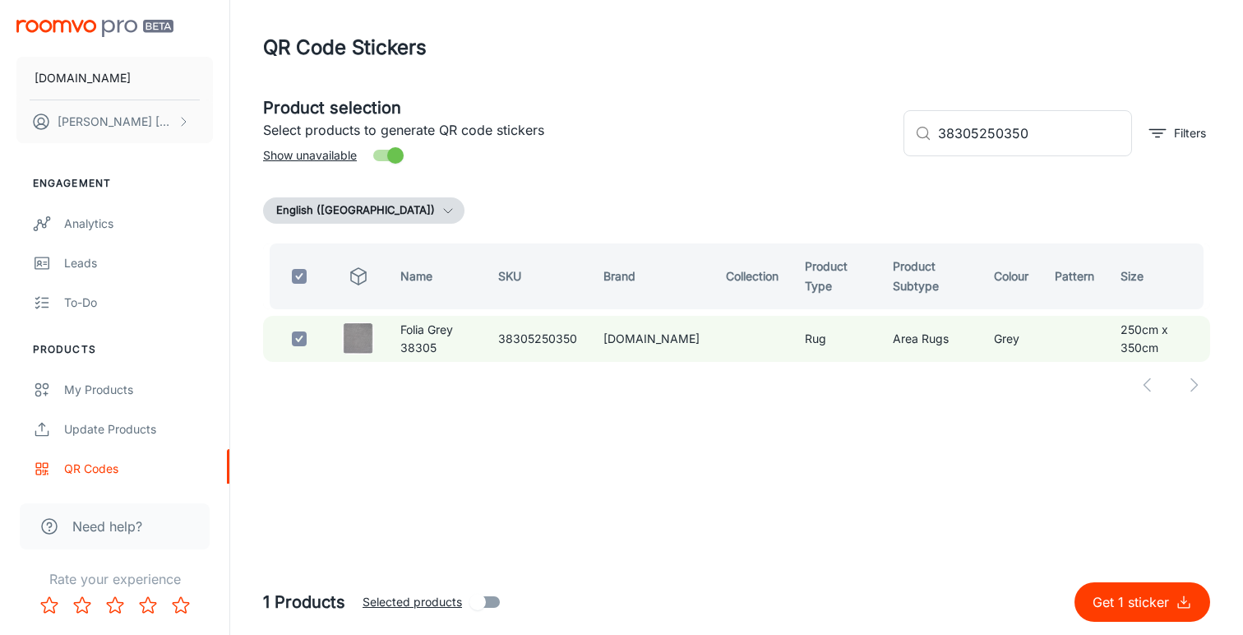
click at [1124, 603] on p "Get 1 sticker" at bounding box center [1134, 602] width 83 height 20
checkbox input "false"
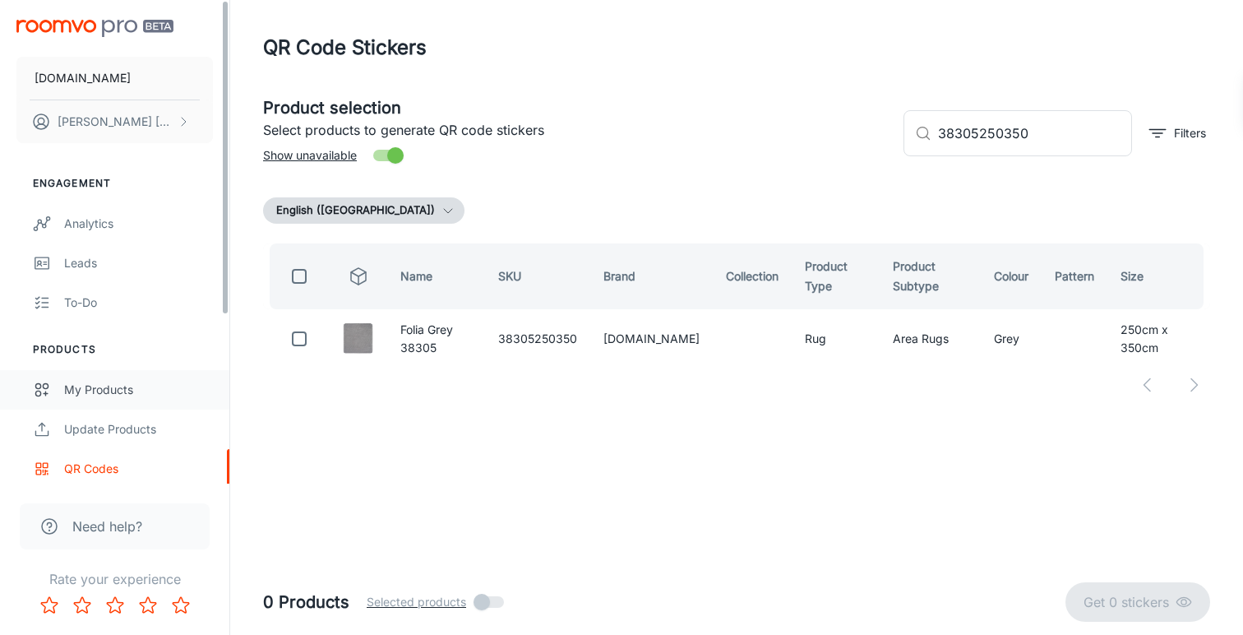
click at [90, 400] on link "My Products" at bounding box center [114, 389] width 229 height 39
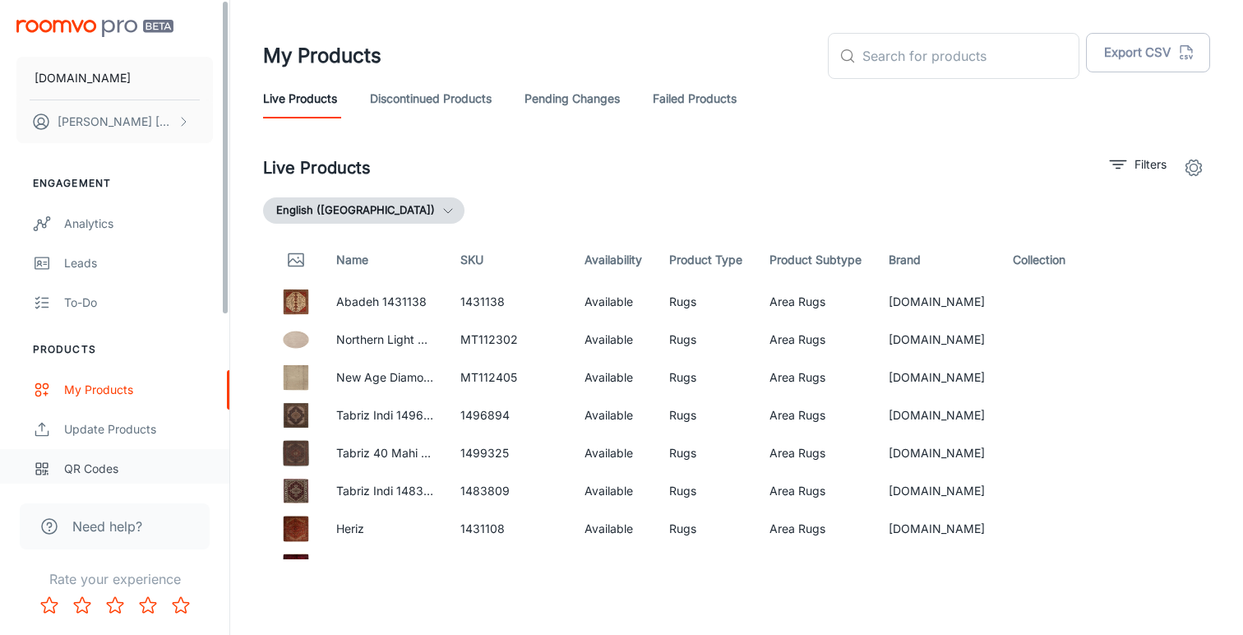
click at [76, 465] on div "QR Codes" at bounding box center [138, 469] width 149 height 18
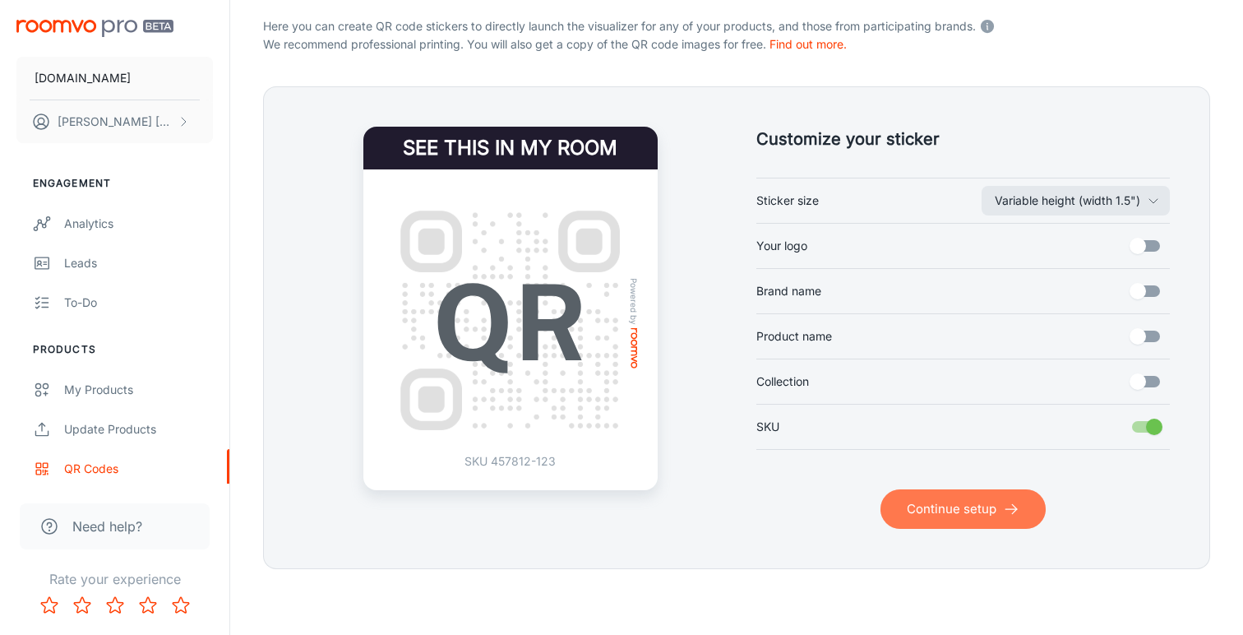
click at [921, 501] on button "Continue setup" at bounding box center [962, 508] width 165 height 39
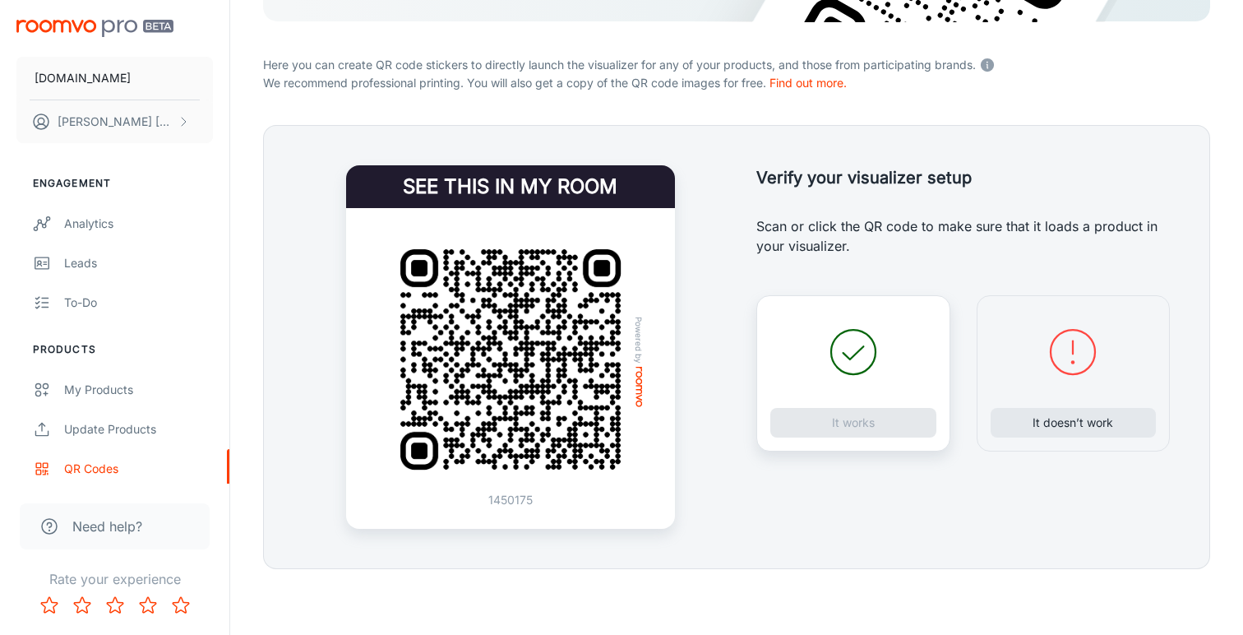
scroll to position [286, 0]
click at [1052, 421] on button "It doesn’t work" at bounding box center [1074, 423] width 166 height 30
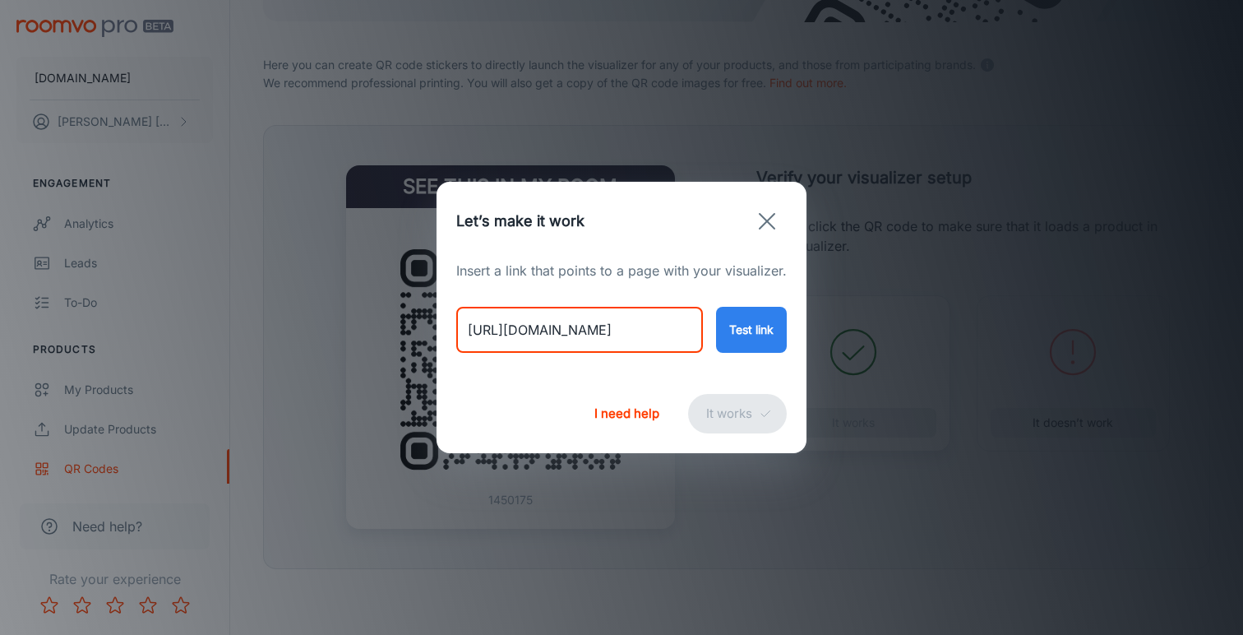
click at [611, 330] on input "[URL][DOMAIN_NAME]" at bounding box center [579, 330] width 247 height 46
paste input "[PERSON_NAME]-waterwave-stripe-pearl-39908?variant=46706275418418"
type input "[URL][DOMAIN_NAME][PERSON_NAME]"
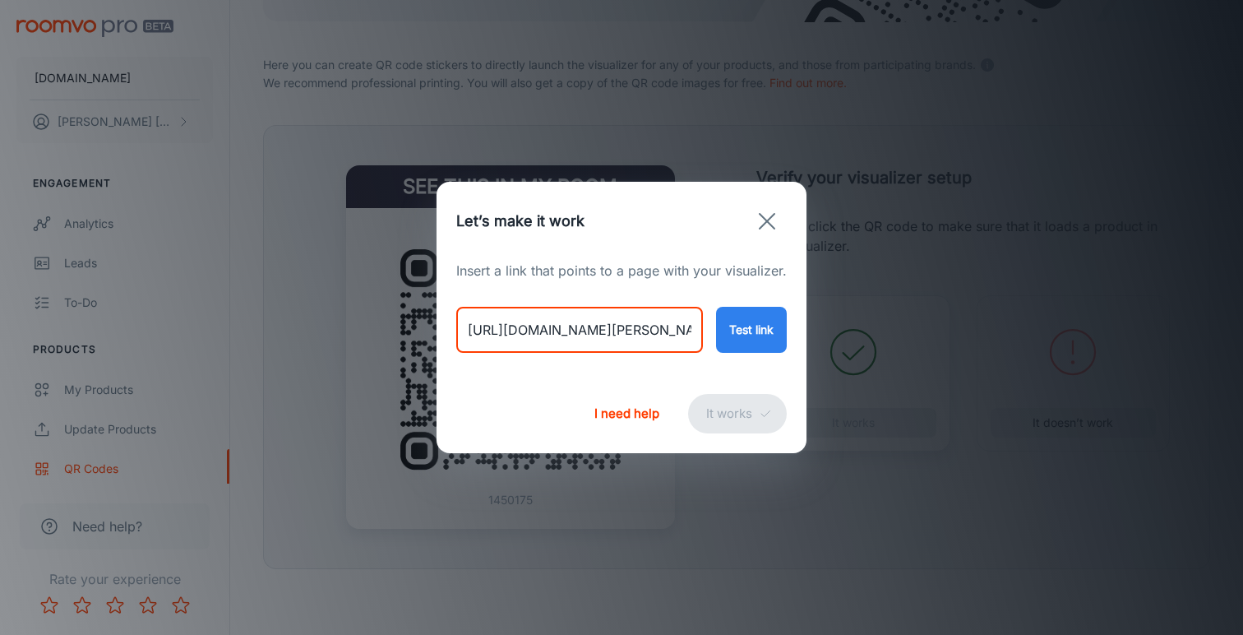
click at [766, 335] on button "Test link" at bounding box center [751, 330] width 71 height 46
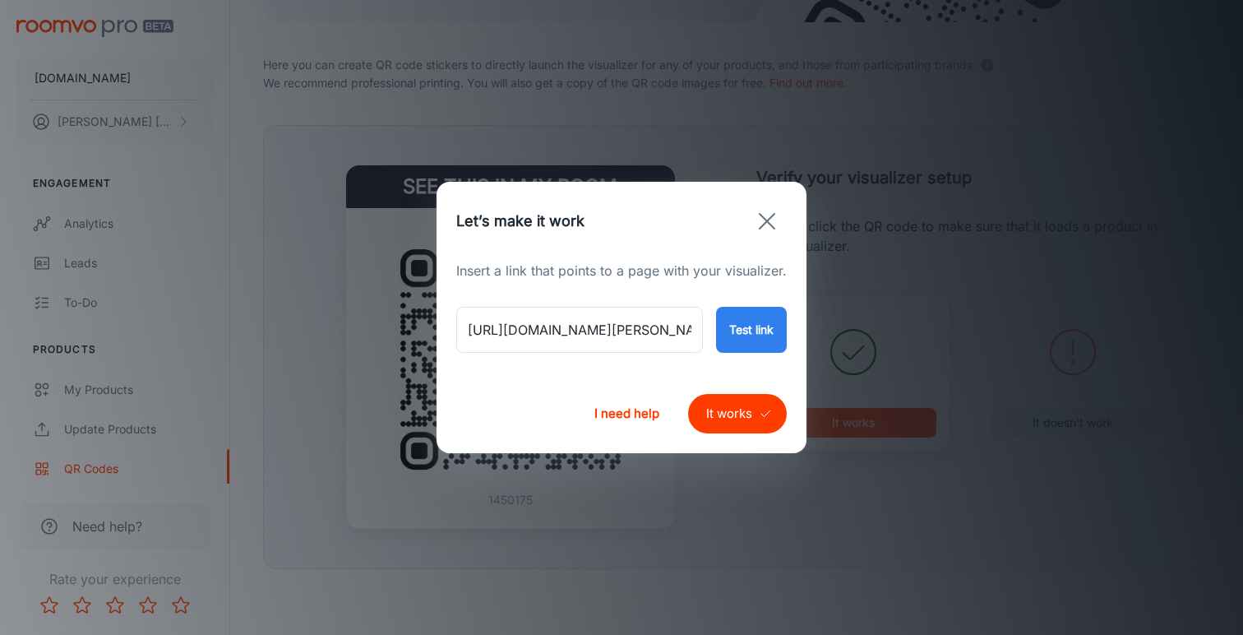
click at [723, 425] on button "It works" at bounding box center [737, 413] width 99 height 39
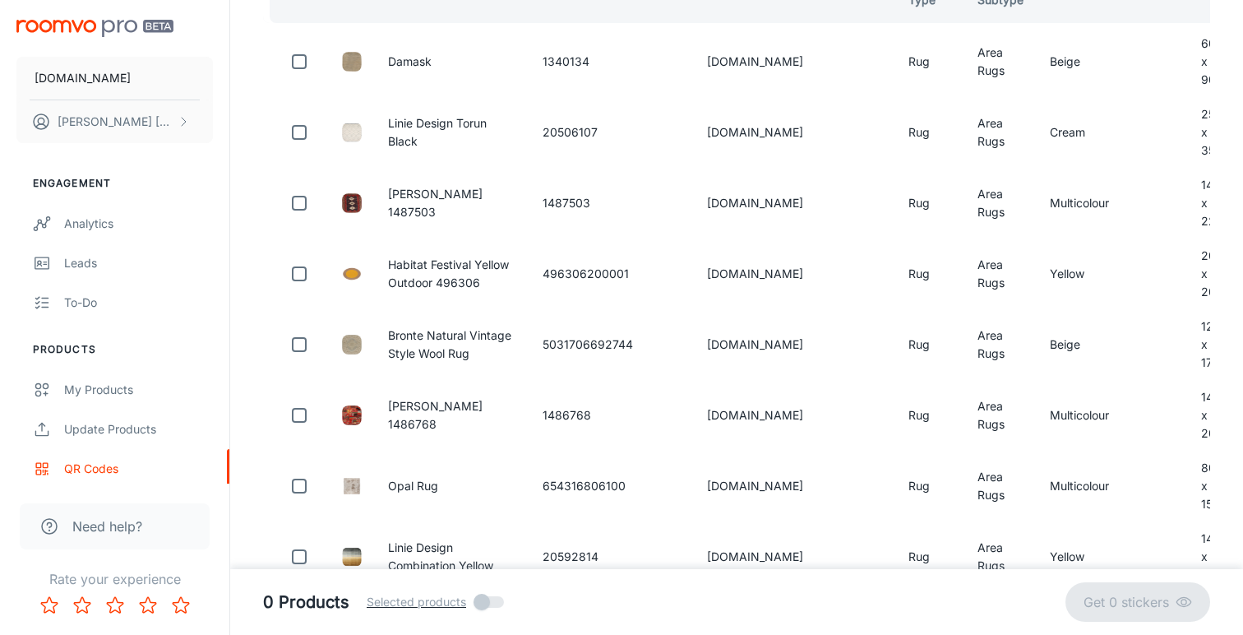
scroll to position [81, 0]
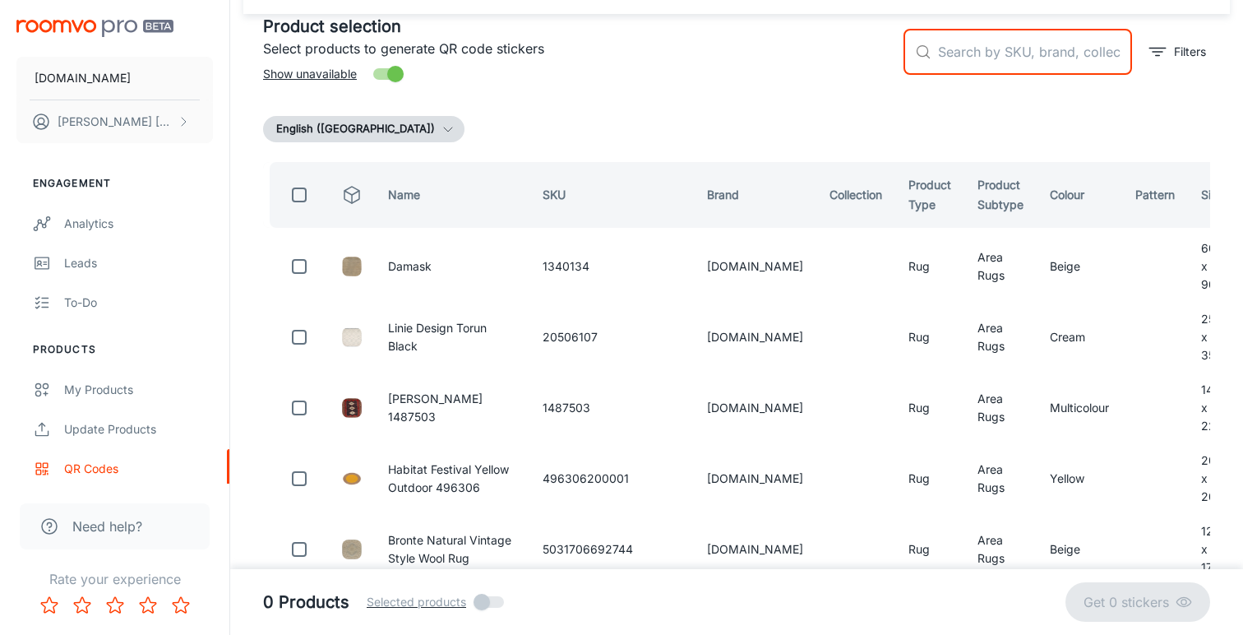
click at [975, 56] on input "text" at bounding box center [1035, 52] width 194 height 46
paste input "39908250350"
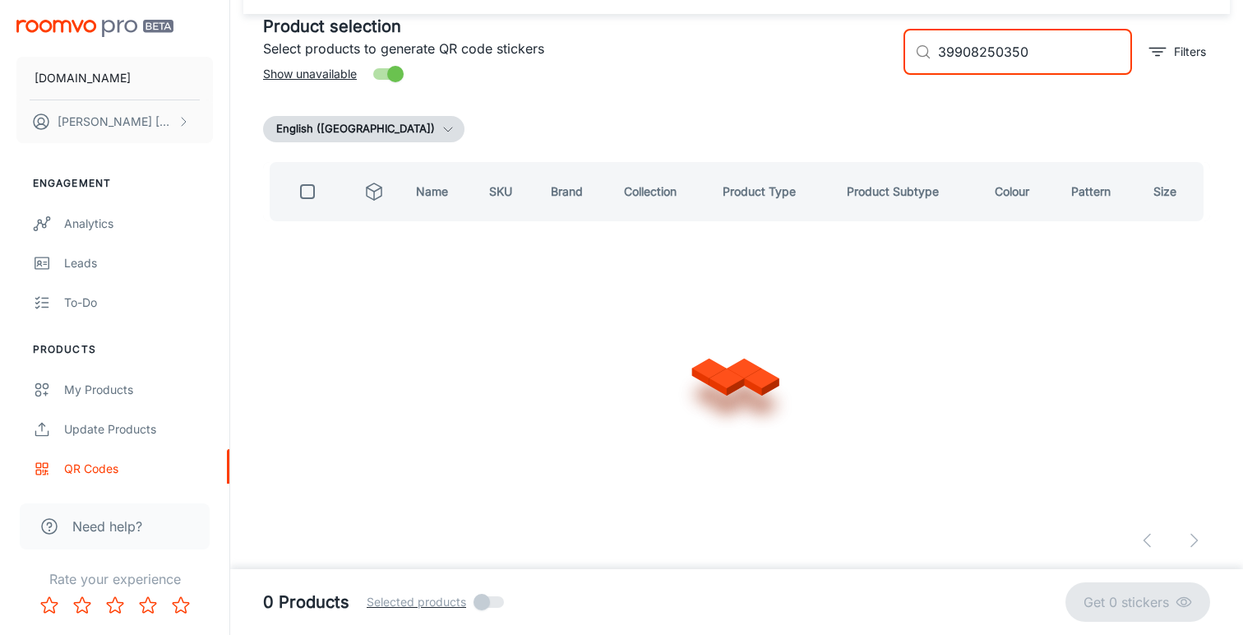
scroll to position [0, 0]
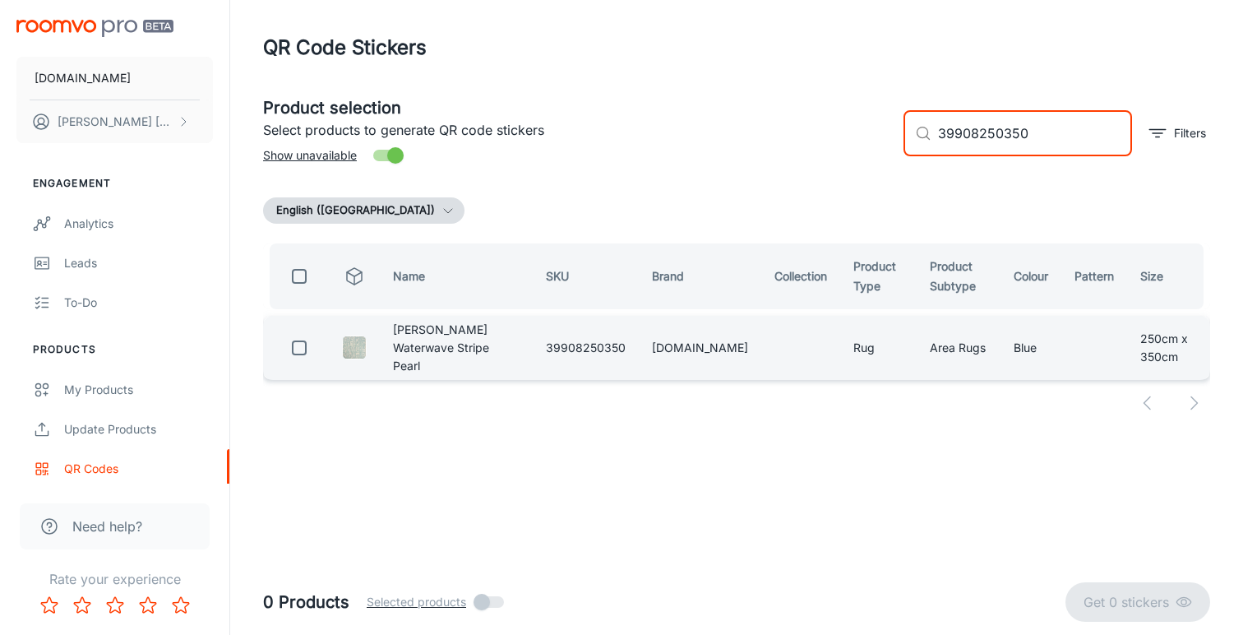
type input "39908250350"
click at [298, 348] on input "checkbox" at bounding box center [299, 347] width 33 height 33
checkbox input "true"
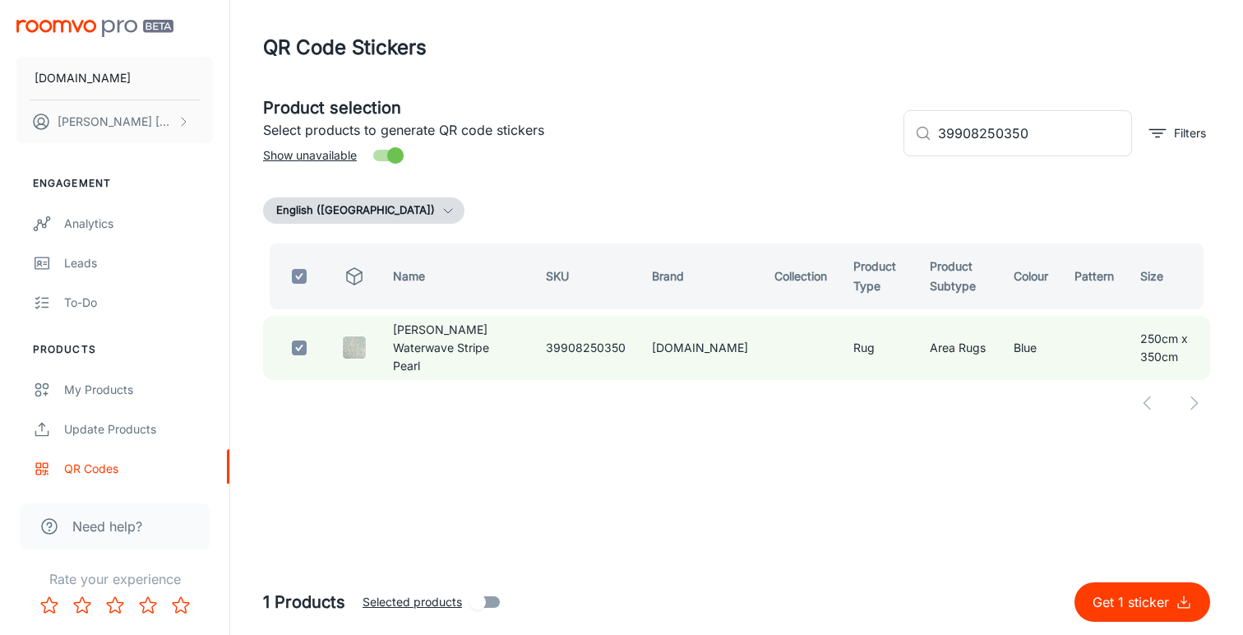
click at [1117, 593] on p "Get 1 sticker" at bounding box center [1134, 602] width 83 height 20
checkbox input "false"
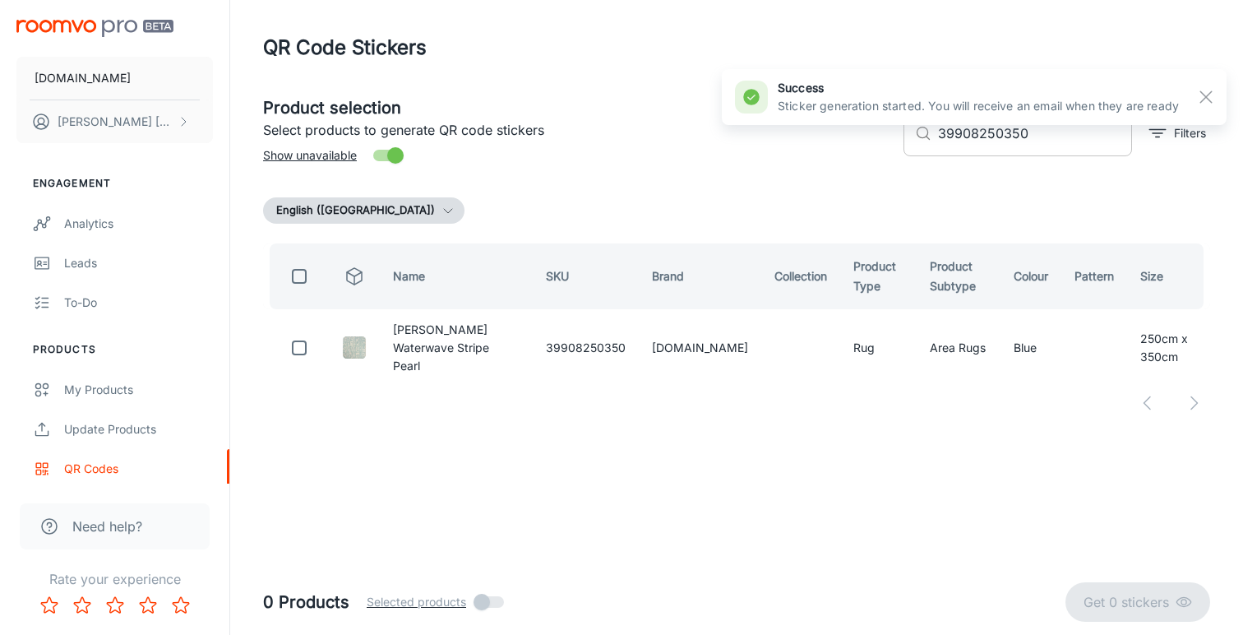
click at [955, 138] on input "39908250350" at bounding box center [1035, 133] width 194 height 46
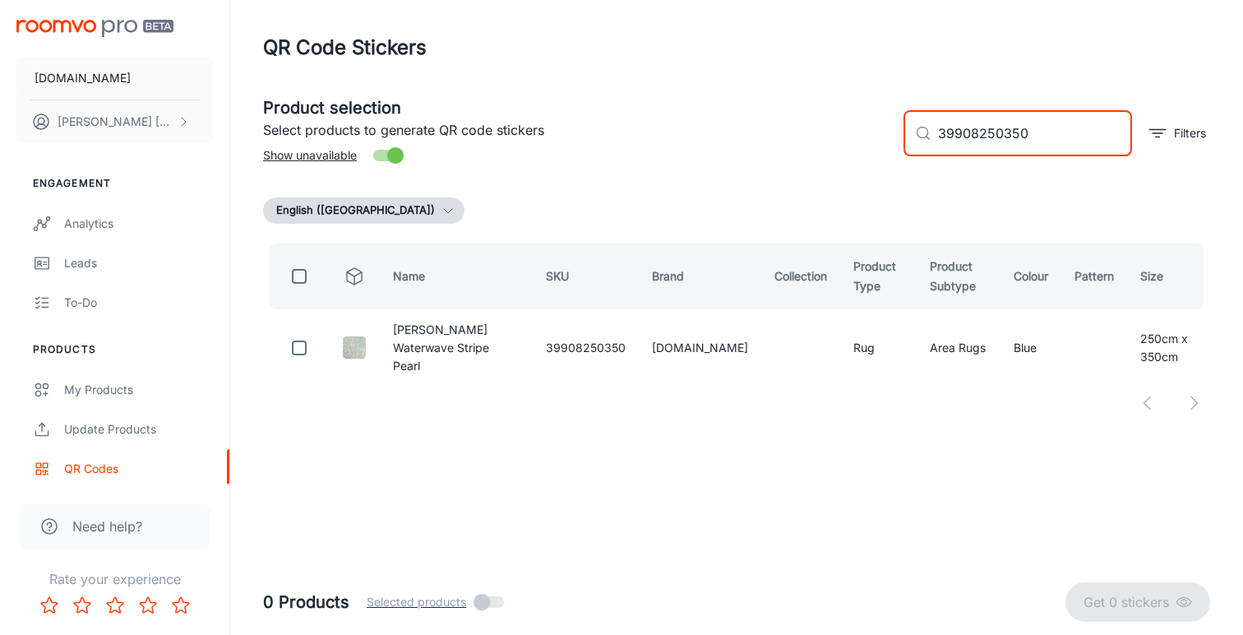
paste input "12018"
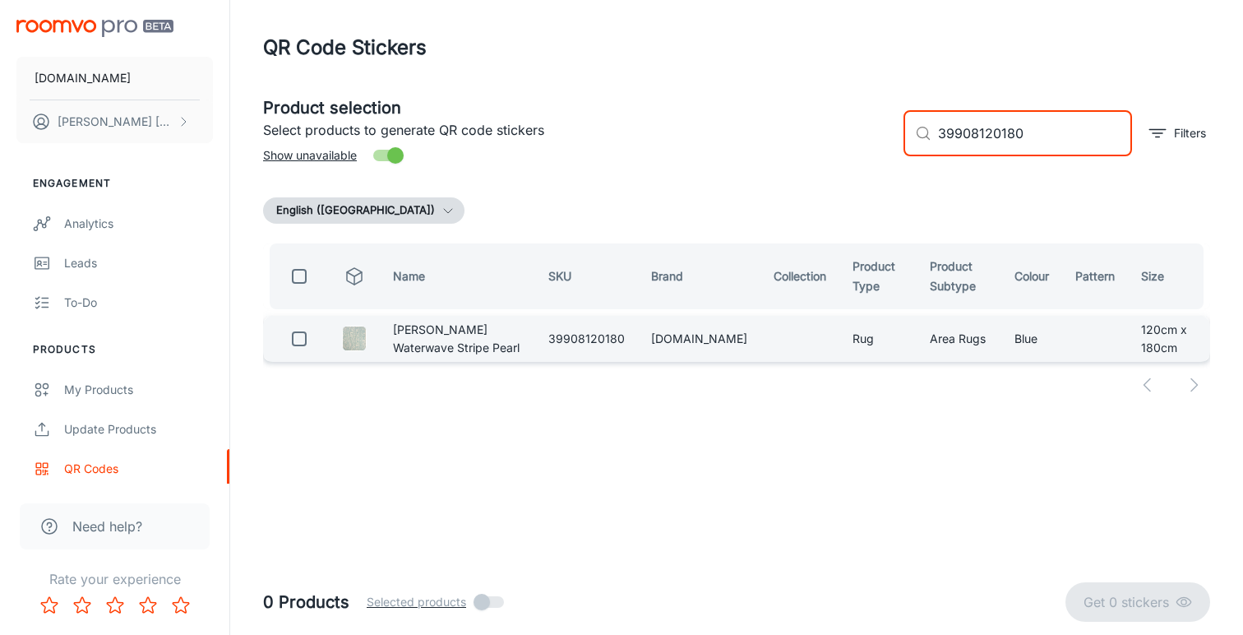
type input "39908120180"
click at [306, 347] on input "checkbox" at bounding box center [299, 338] width 33 height 33
checkbox input "true"
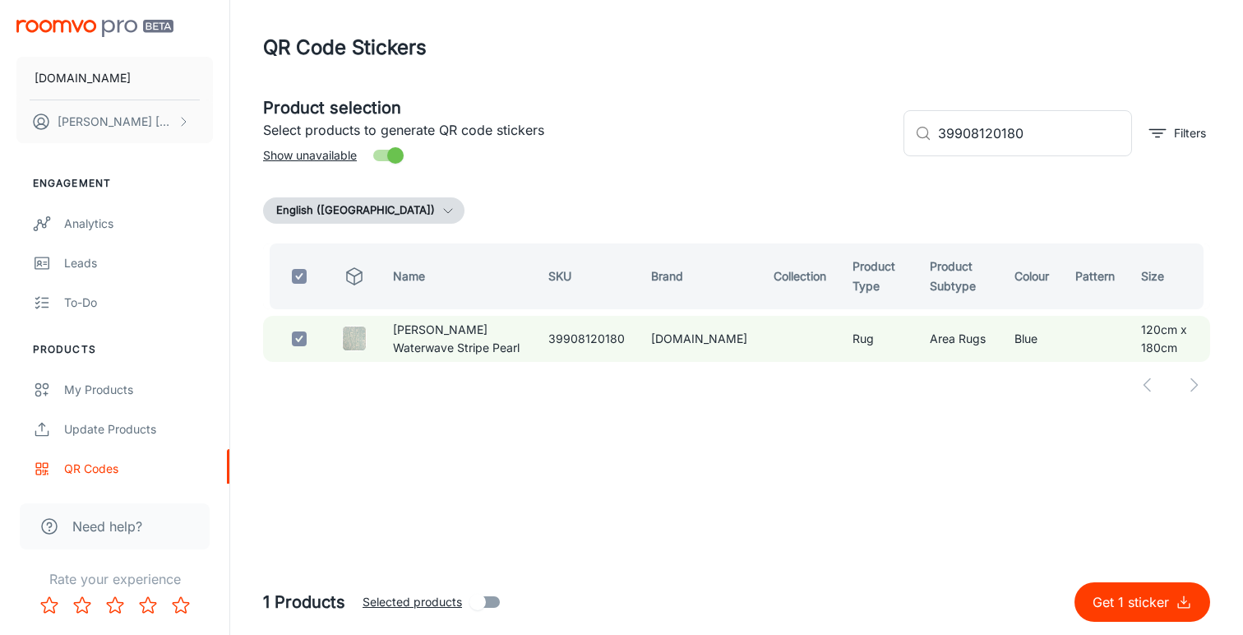
click at [1102, 595] on p "Get 1 sticker" at bounding box center [1134, 602] width 83 height 20
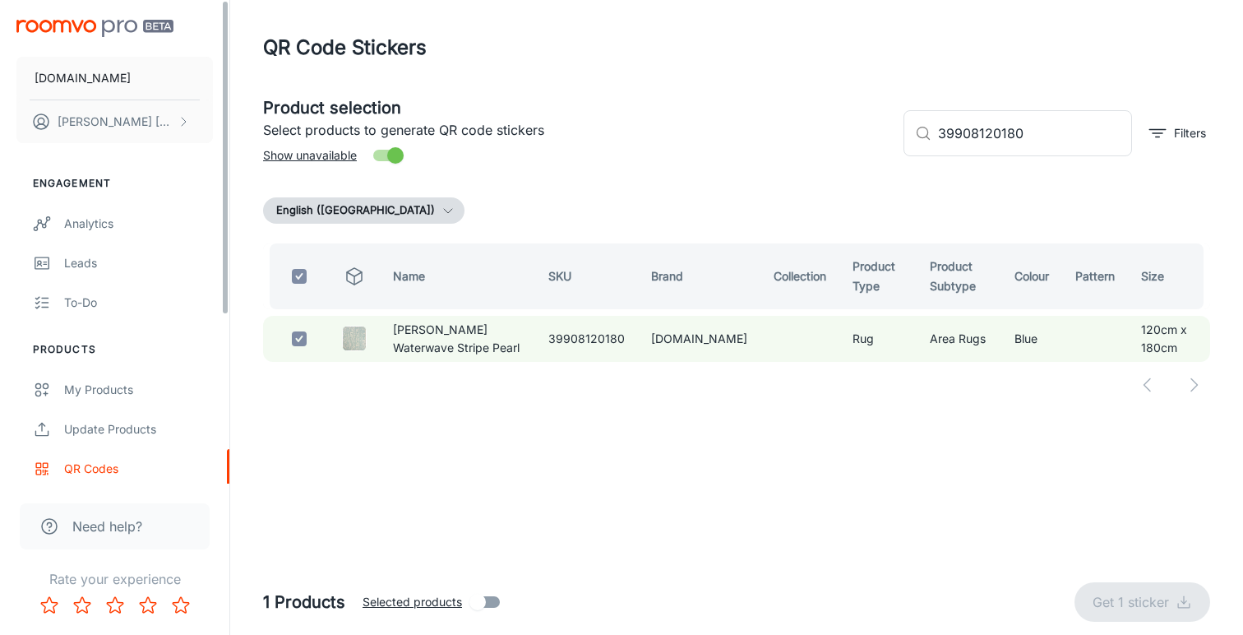
checkbox input "false"
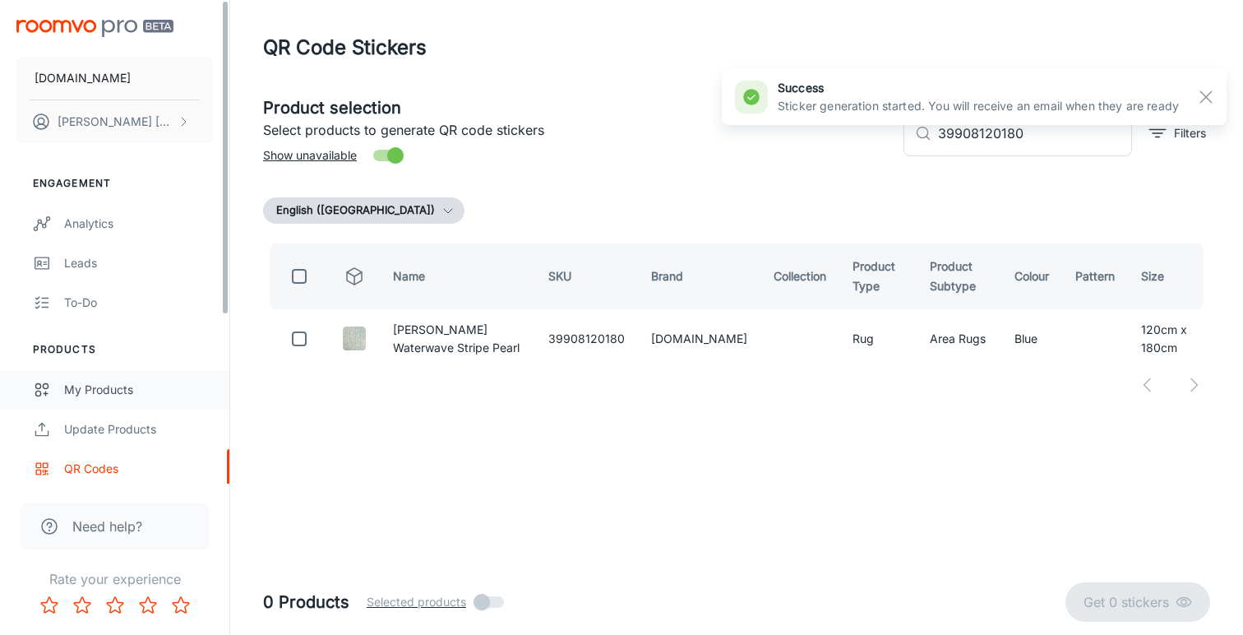
click at [112, 388] on div "My Products" at bounding box center [138, 390] width 149 height 18
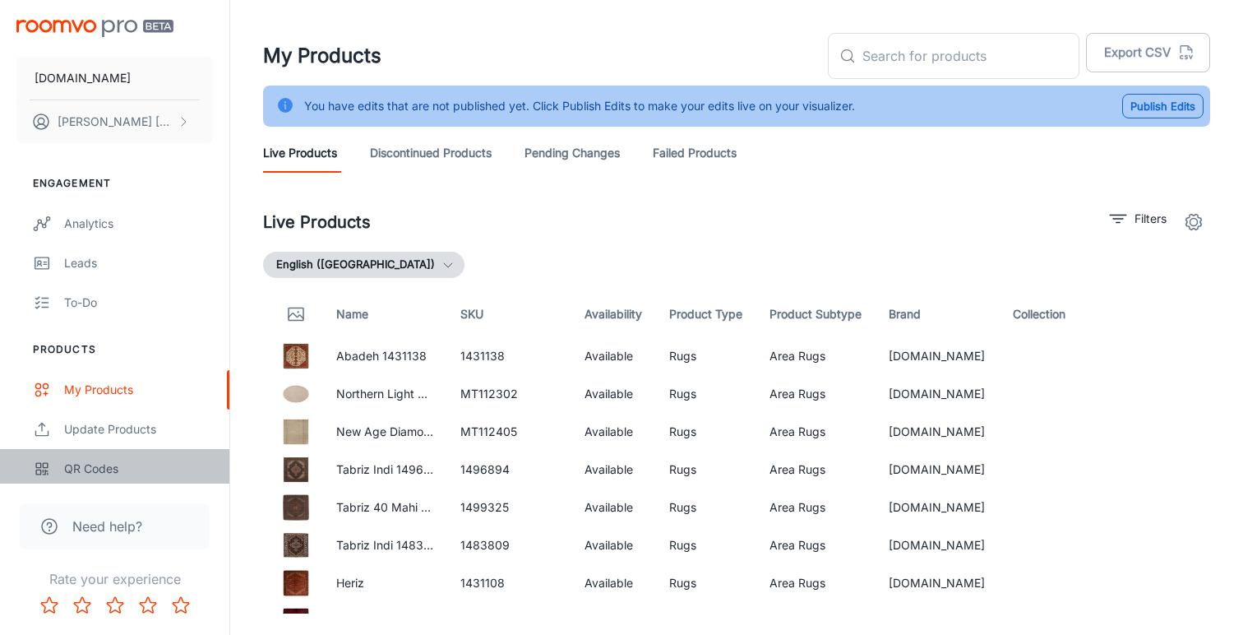
click at [99, 469] on div "QR Codes" at bounding box center [138, 469] width 149 height 18
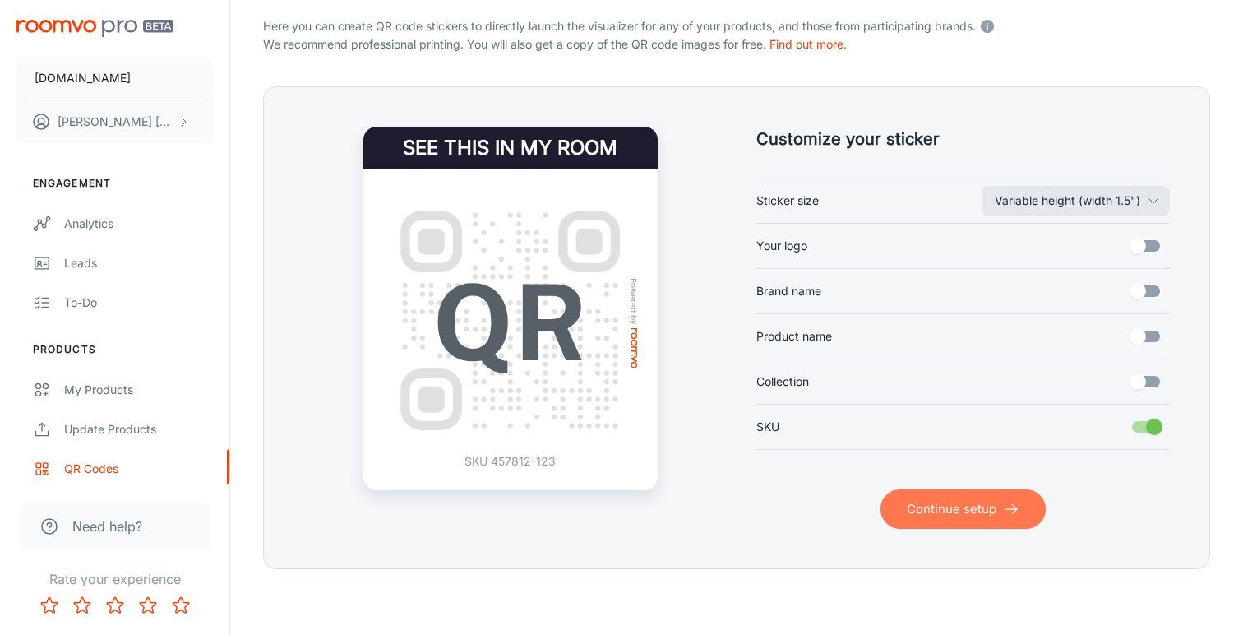
click at [950, 505] on button "Continue setup" at bounding box center [962, 508] width 165 height 39
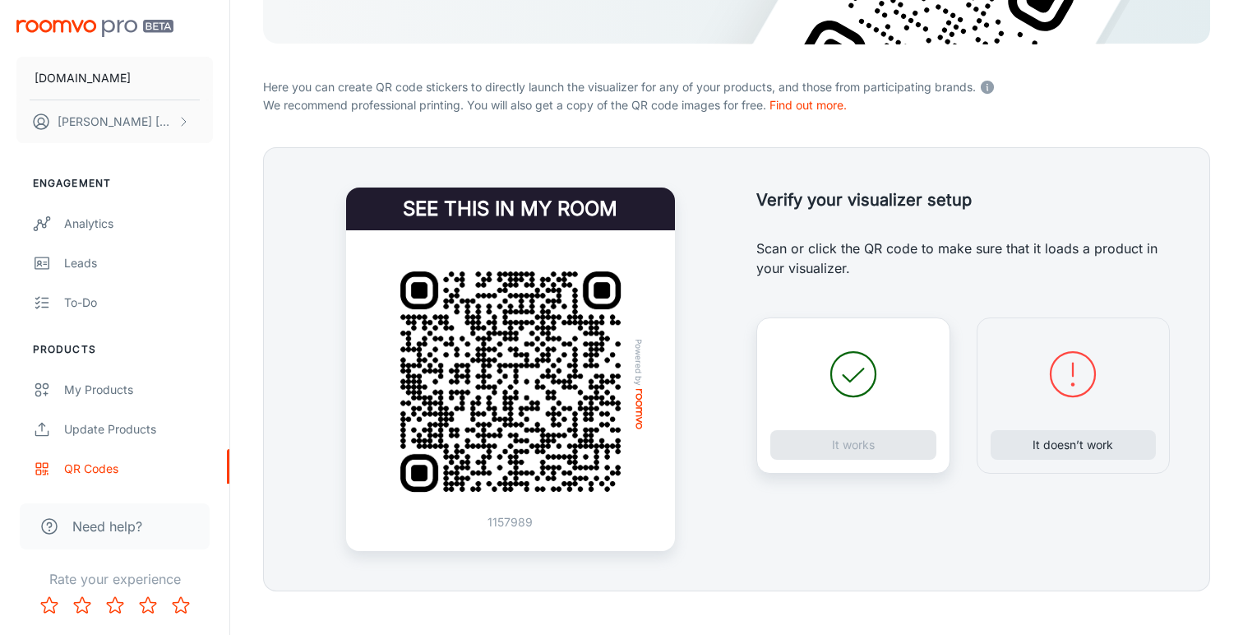
scroll to position [286, 0]
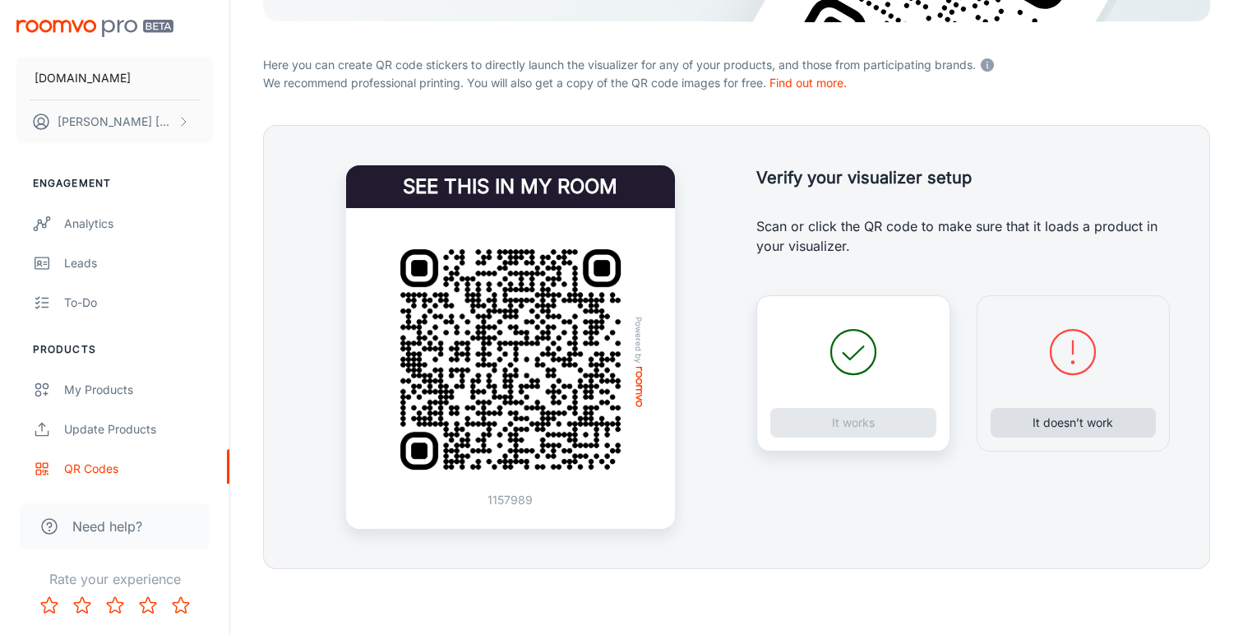
click at [1047, 423] on button "It doesn’t work" at bounding box center [1074, 423] width 166 height 30
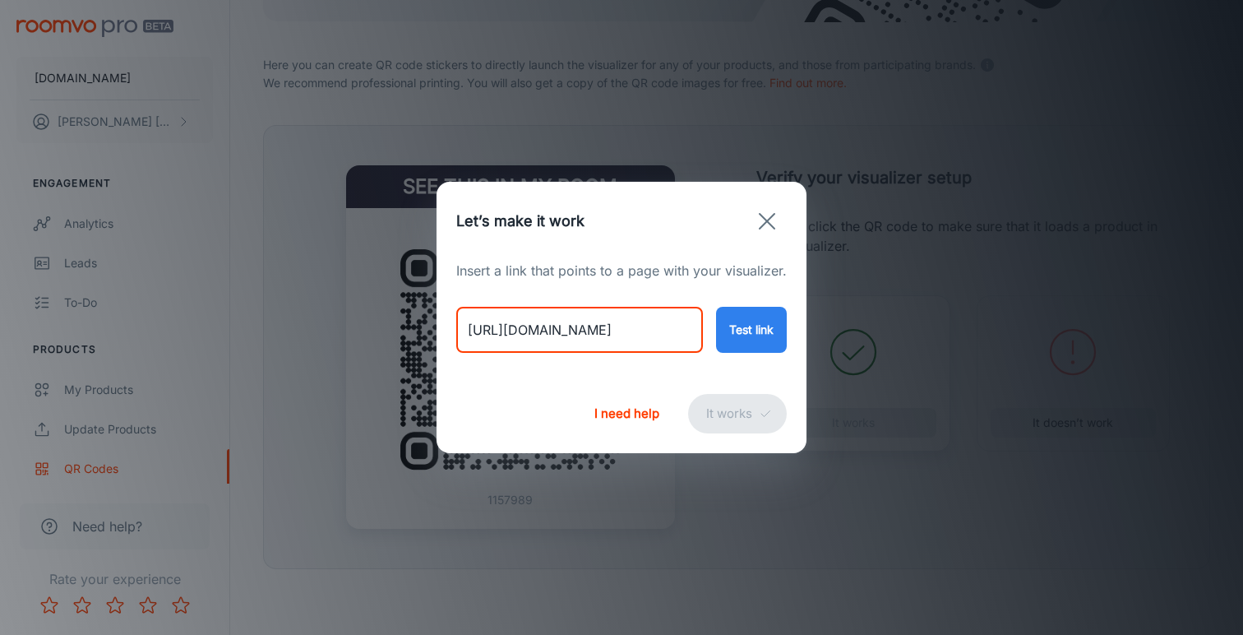
click at [600, 325] on input "[URL][DOMAIN_NAME]" at bounding box center [579, 330] width 247 height 46
paste input "scion-composition-amber-23701?variant=46706334499122"
type input "[URL][DOMAIN_NAME]"
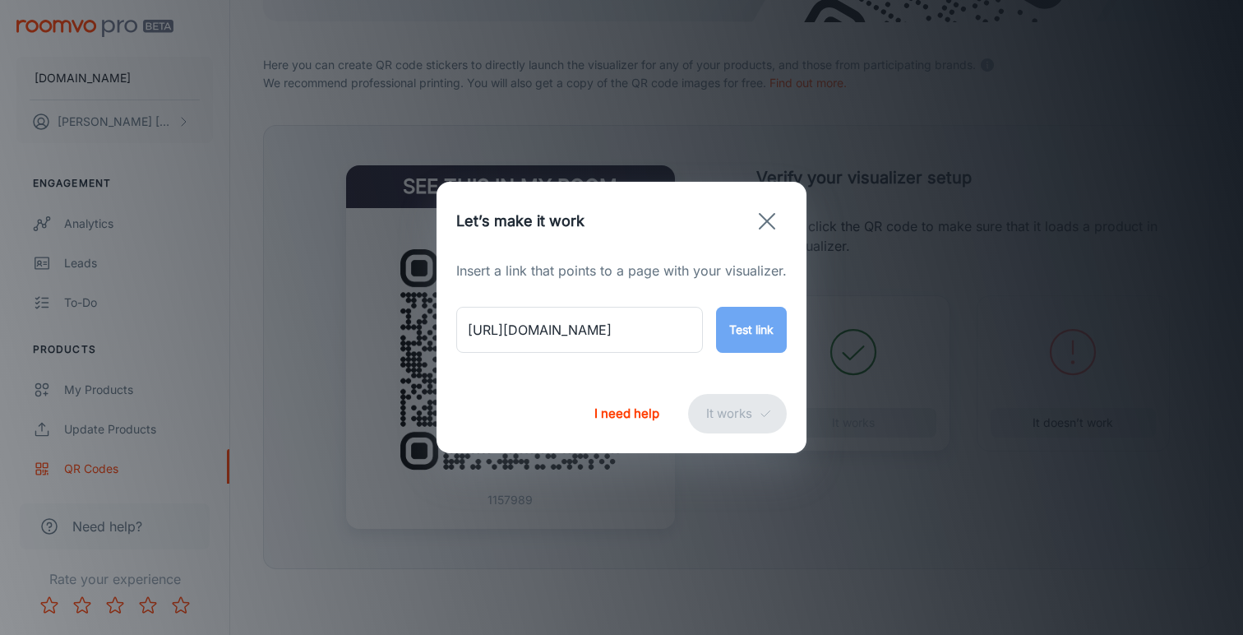
click at [728, 339] on button "Test link" at bounding box center [751, 330] width 71 height 46
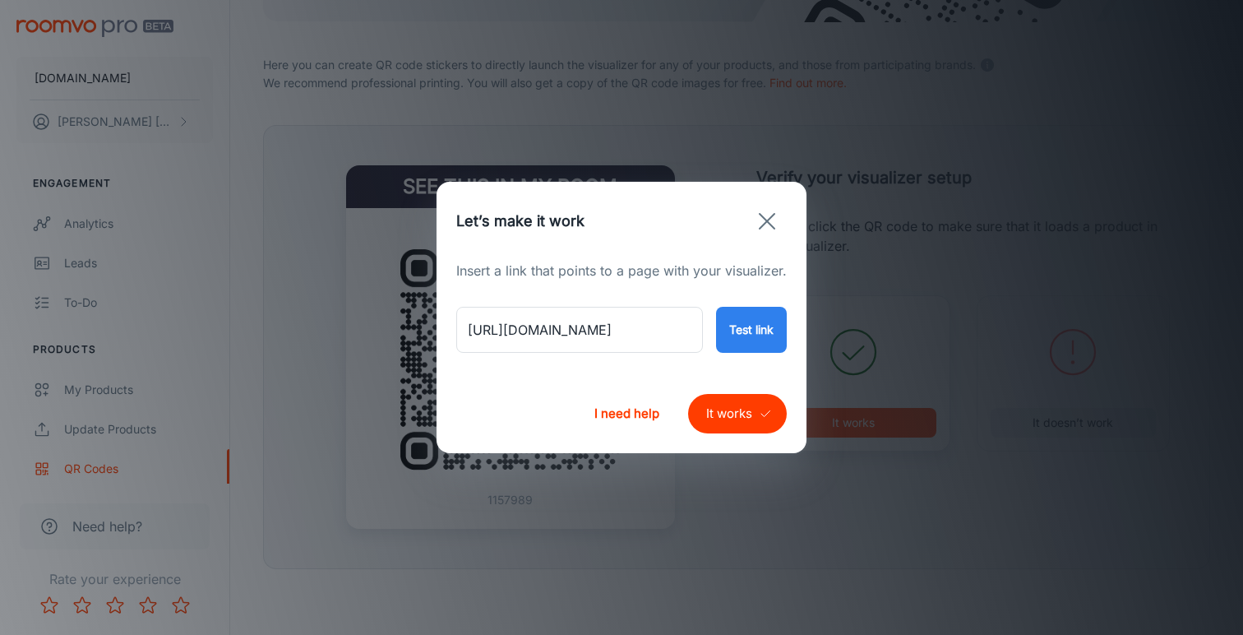
click at [719, 408] on button "It works" at bounding box center [737, 413] width 99 height 39
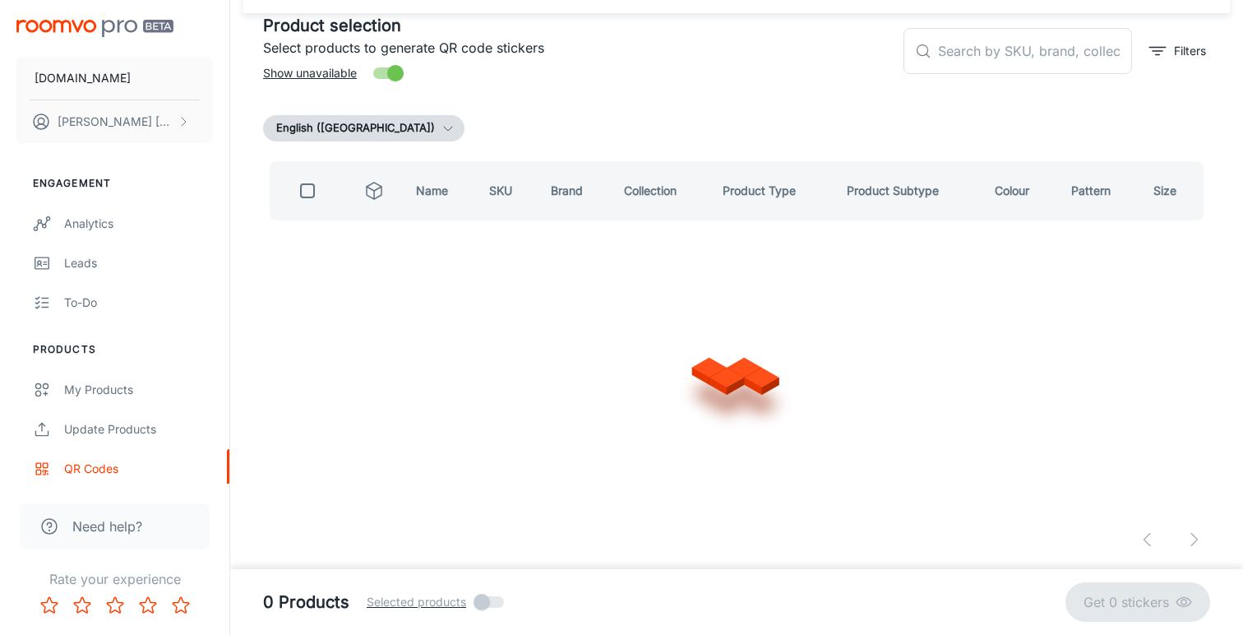
scroll to position [81, 0]
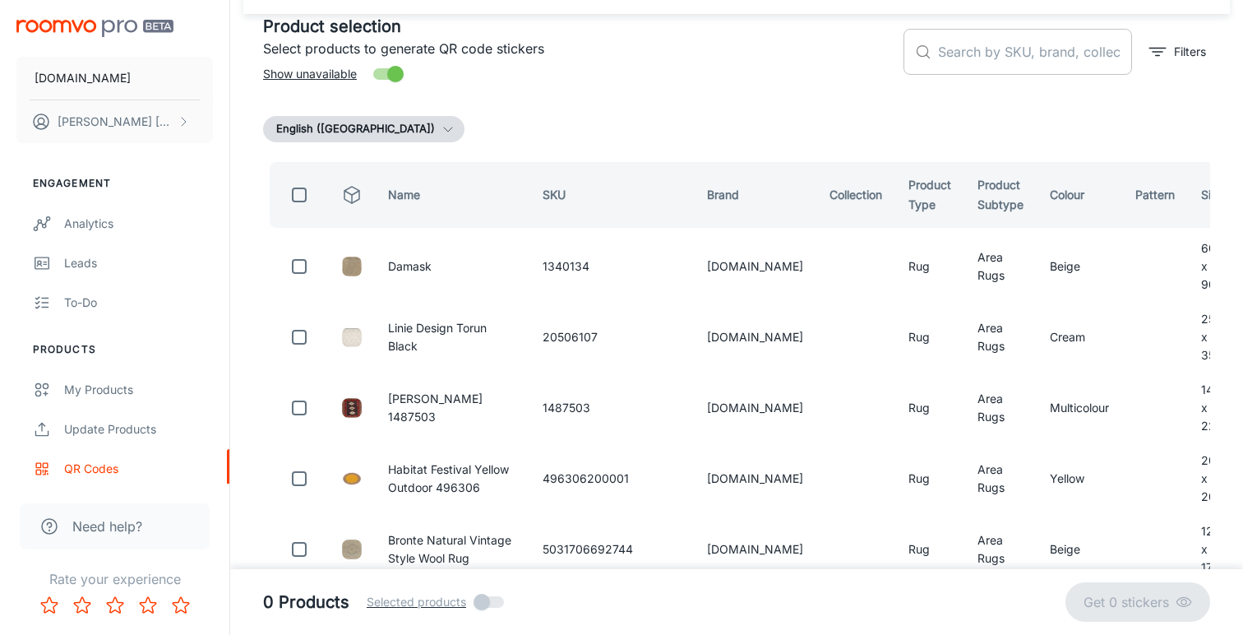
click at [1001, 57] on input "text" at bounding box center [1035, 52] width 194 height 46
paste input "23701120180"
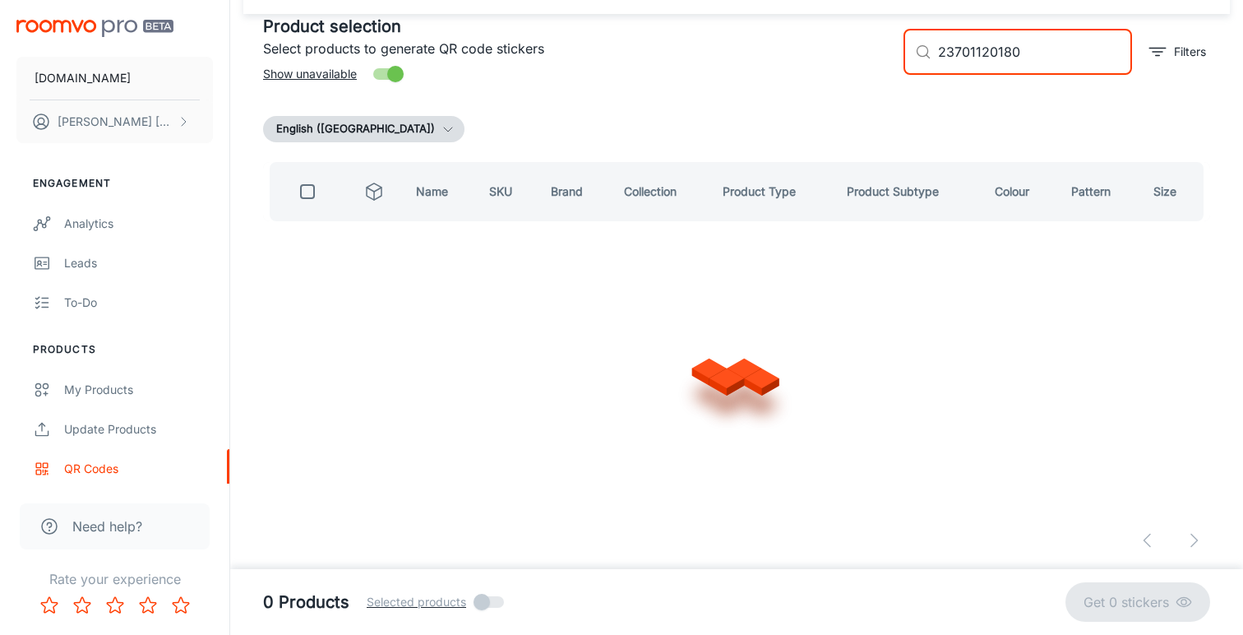
scroll to position [0, 0]
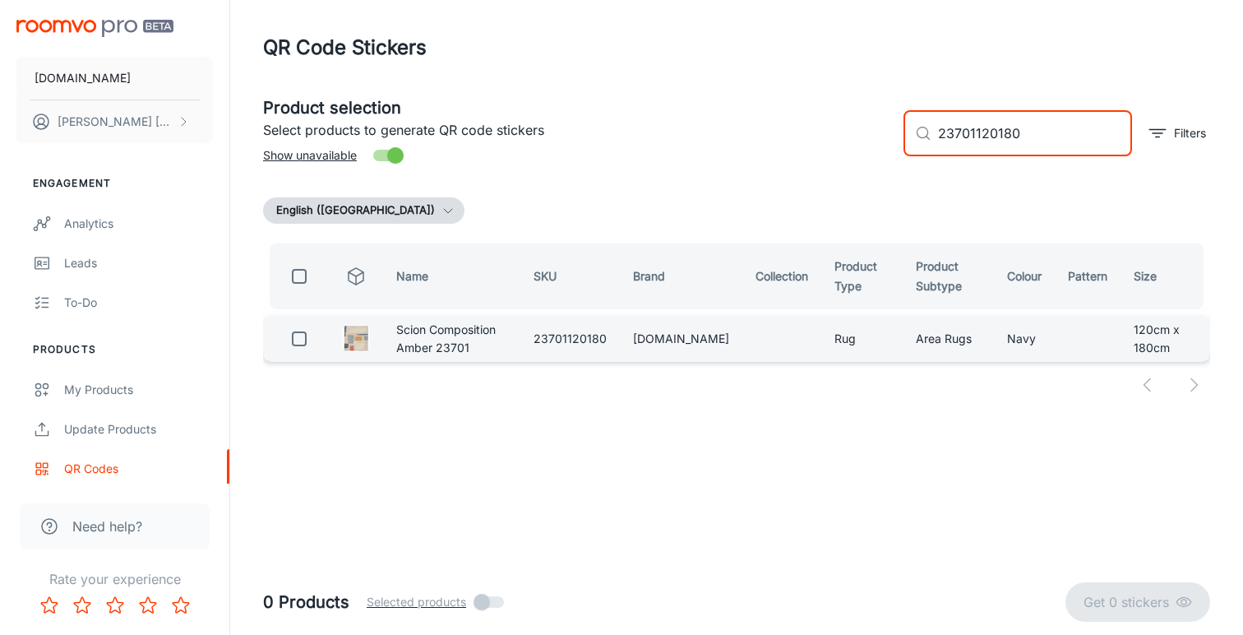
type input "23701120180"
click at [298, 350] on input "checkbox" at bounding box center [299, 338] width 33 height 33
checkbox input "true"
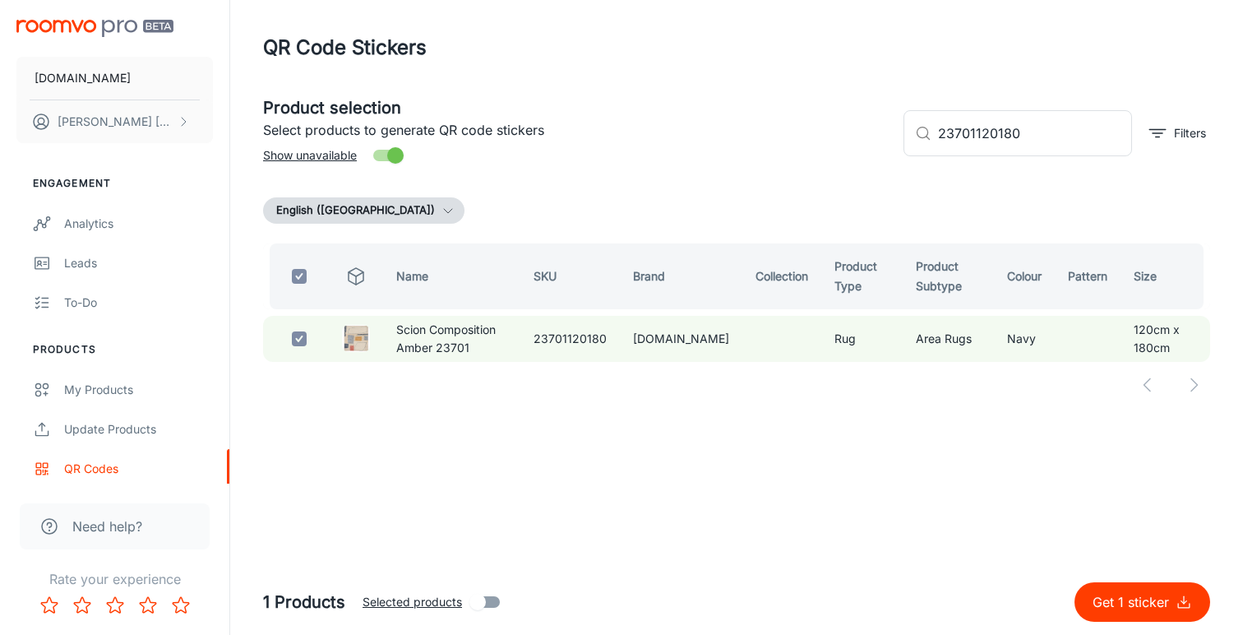
click at [1139, 597] on p "Get 1 sticker" at bounding box center [1134, 602] width 83 height 20
checkbox input "false"
